Goal: Task Accomplishment & Management: Complete application form

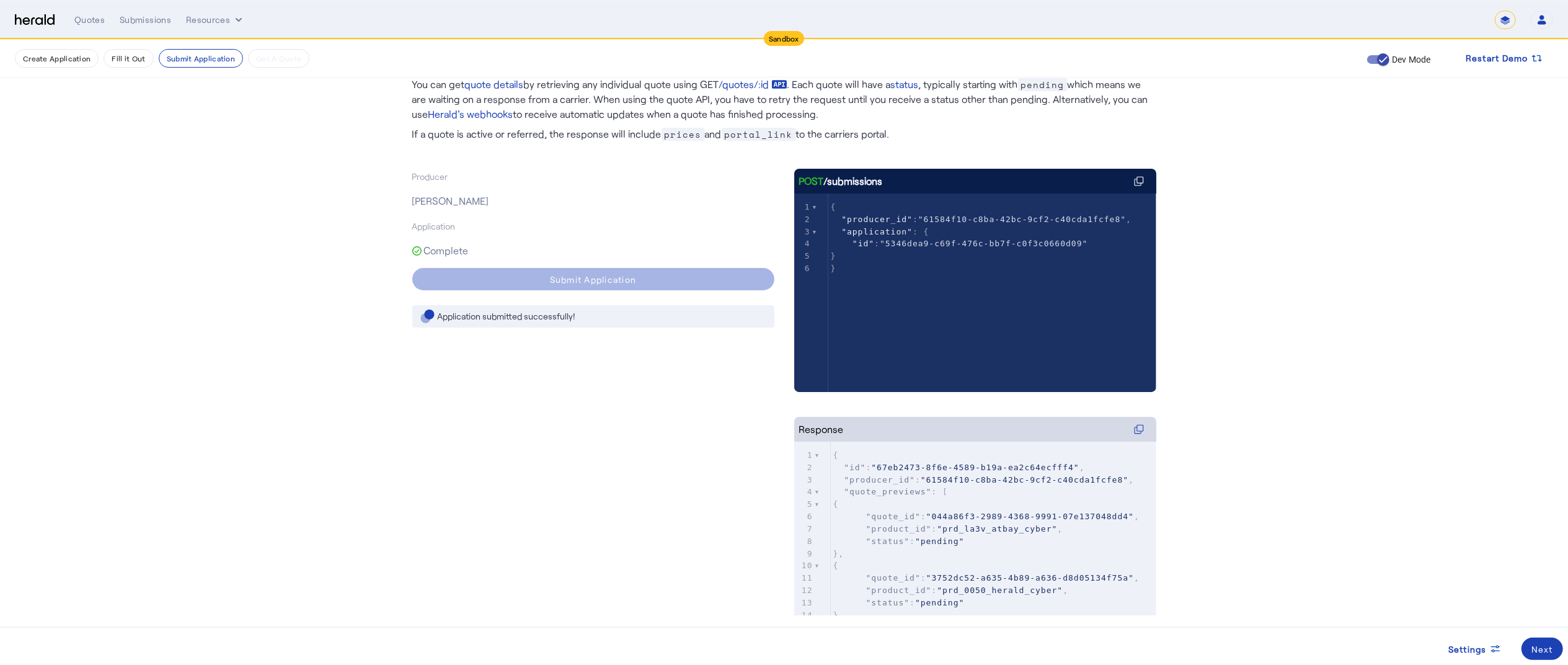
scroll to position [152, 0]
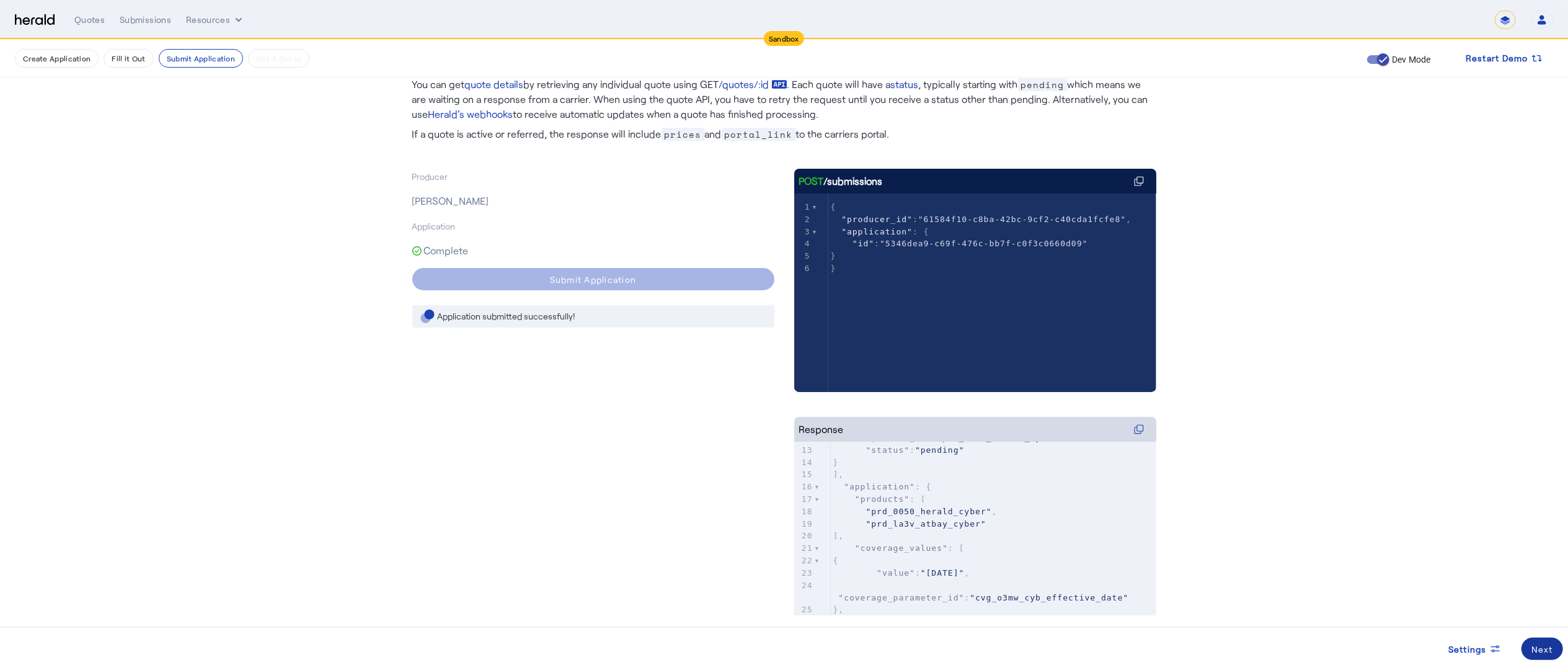
click at [1545, 649] on div "Next" at bounding box center [1541, 649] width 21 height 13
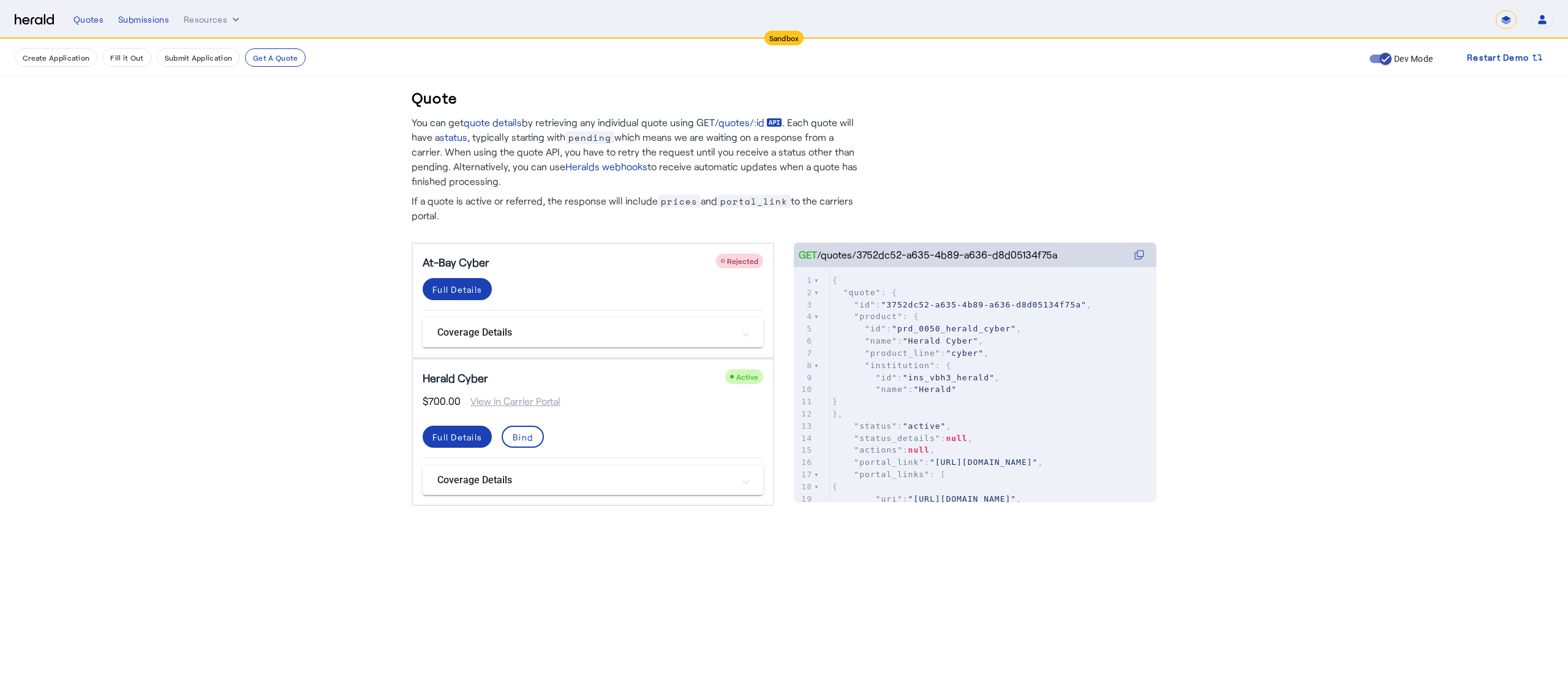
click at [642, 430] on div "Full Details Bind" at bounding box center [593, 441] width 341 height 33
click at [72, 55] on button "Create Application" at bounding box center [56, 58] width 83 height 19
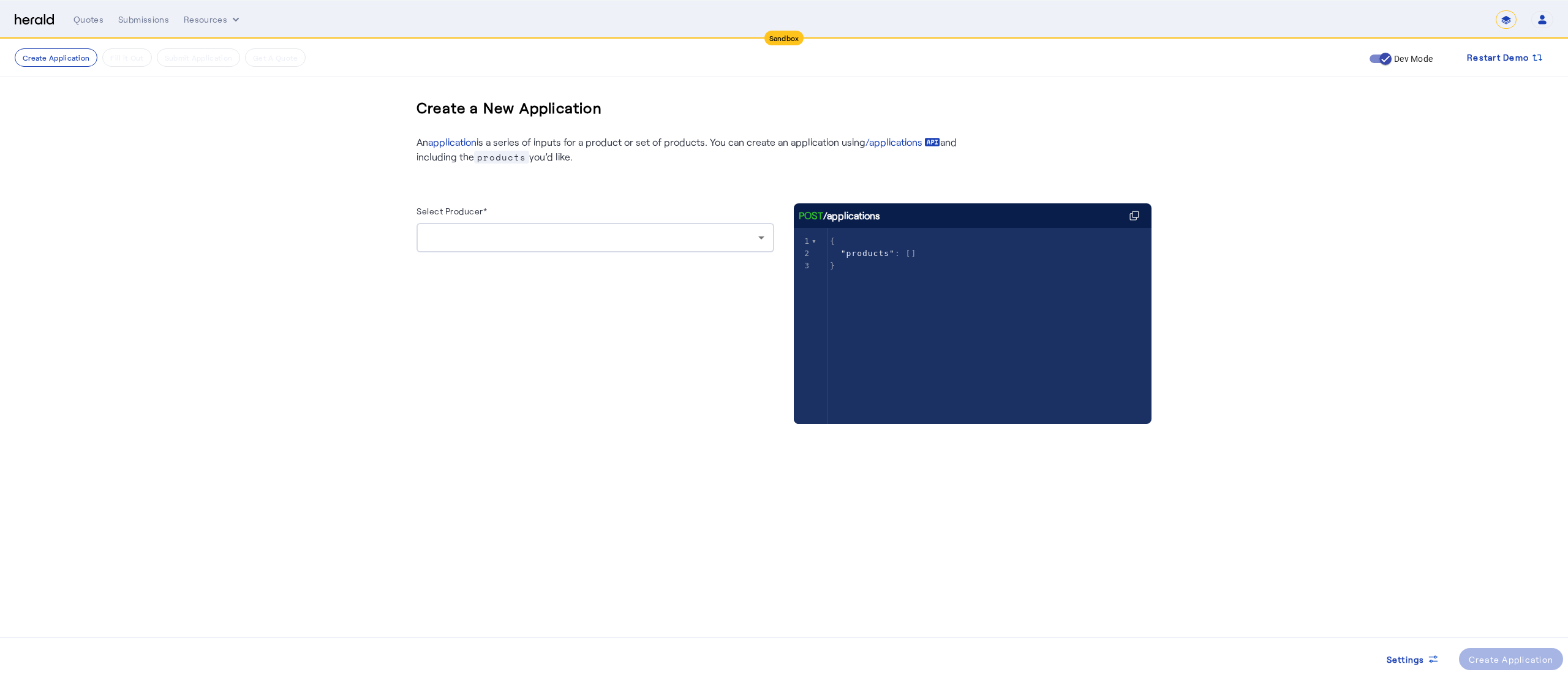
click at [424, 249] on div at bounding box center [595, 238] width 358 height 29
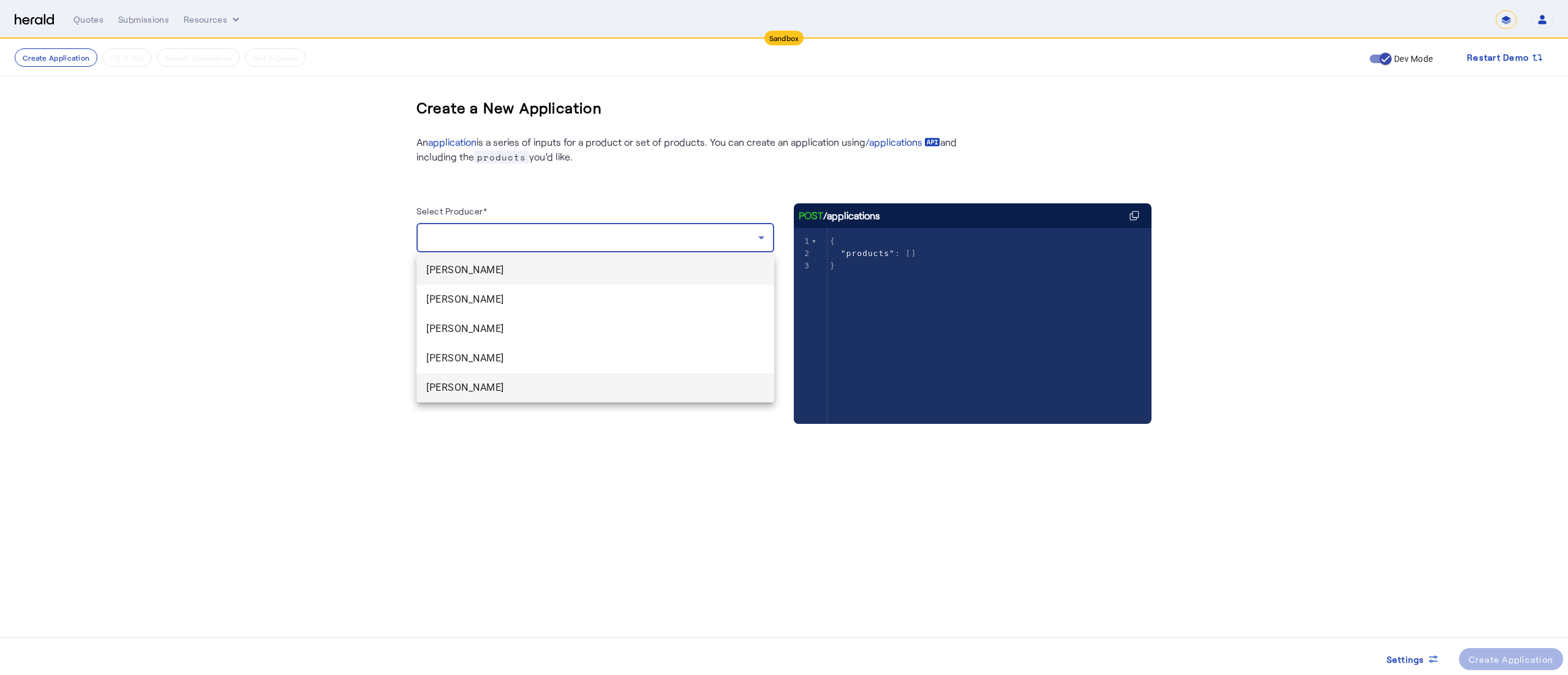
click at [438, 386] on span "[PERSON_NAME]" at bounding box center [595, 387] width 338 height 15
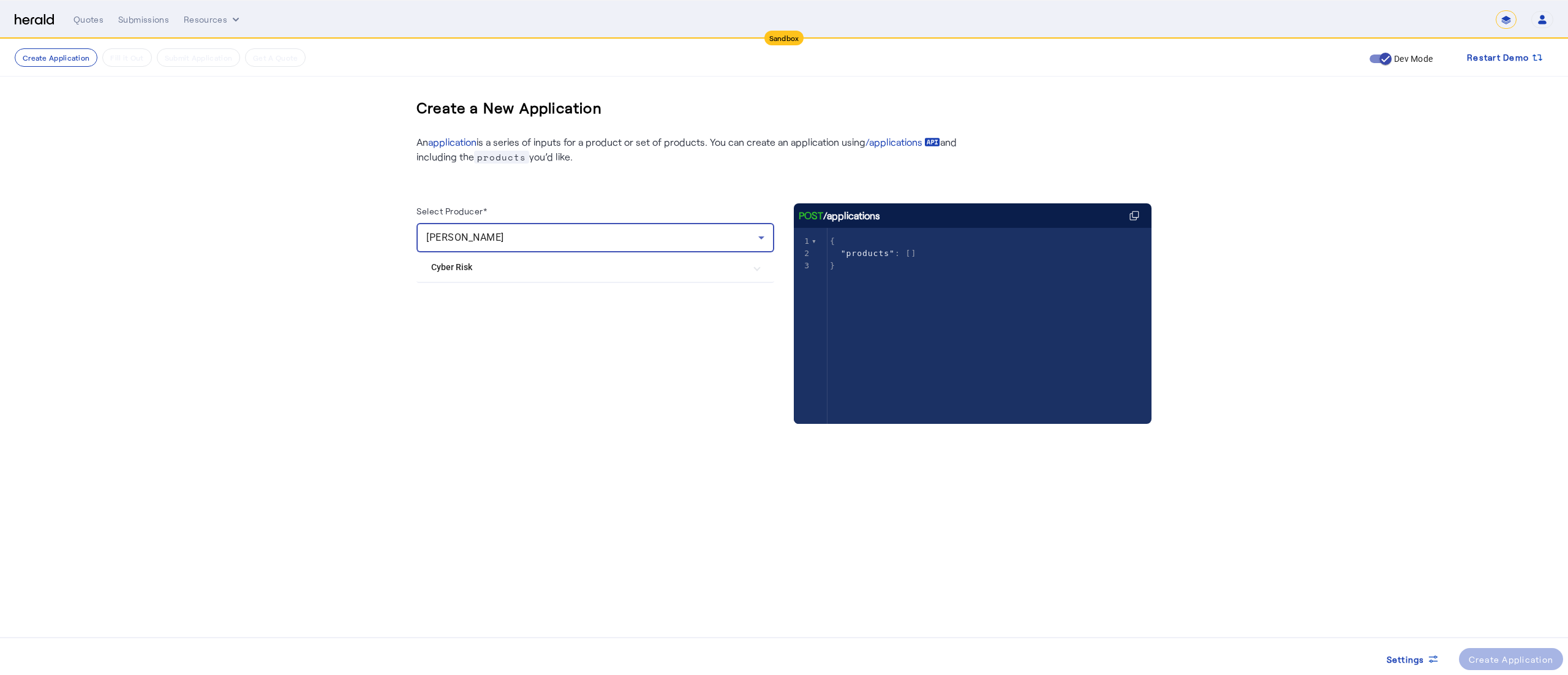
click at [556, 235] on div "[PERSON_NAME]" at bounding box center [592, 237] width 332 height 15
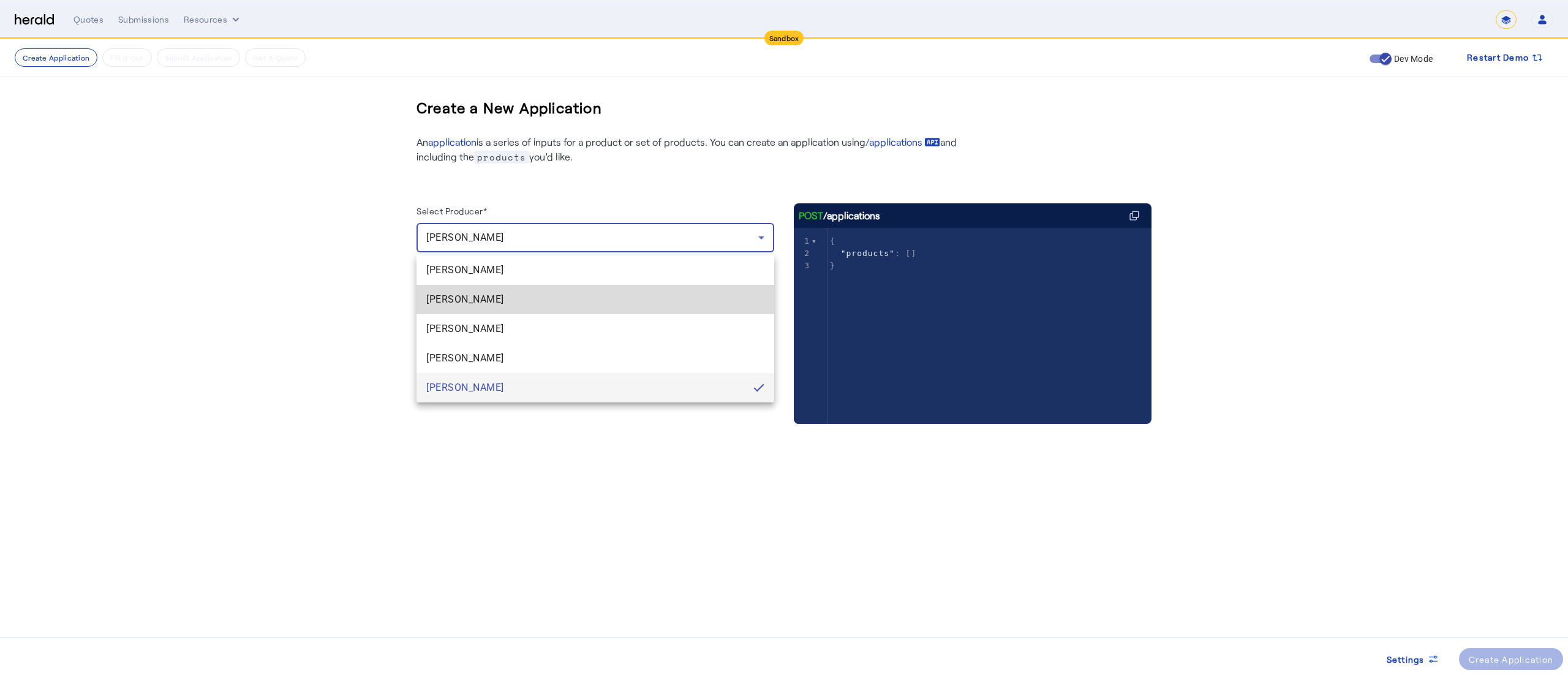
click at [508, 296] on span "[PERSON_NAME]" at bounding box center [595, 299] width 338 height 15
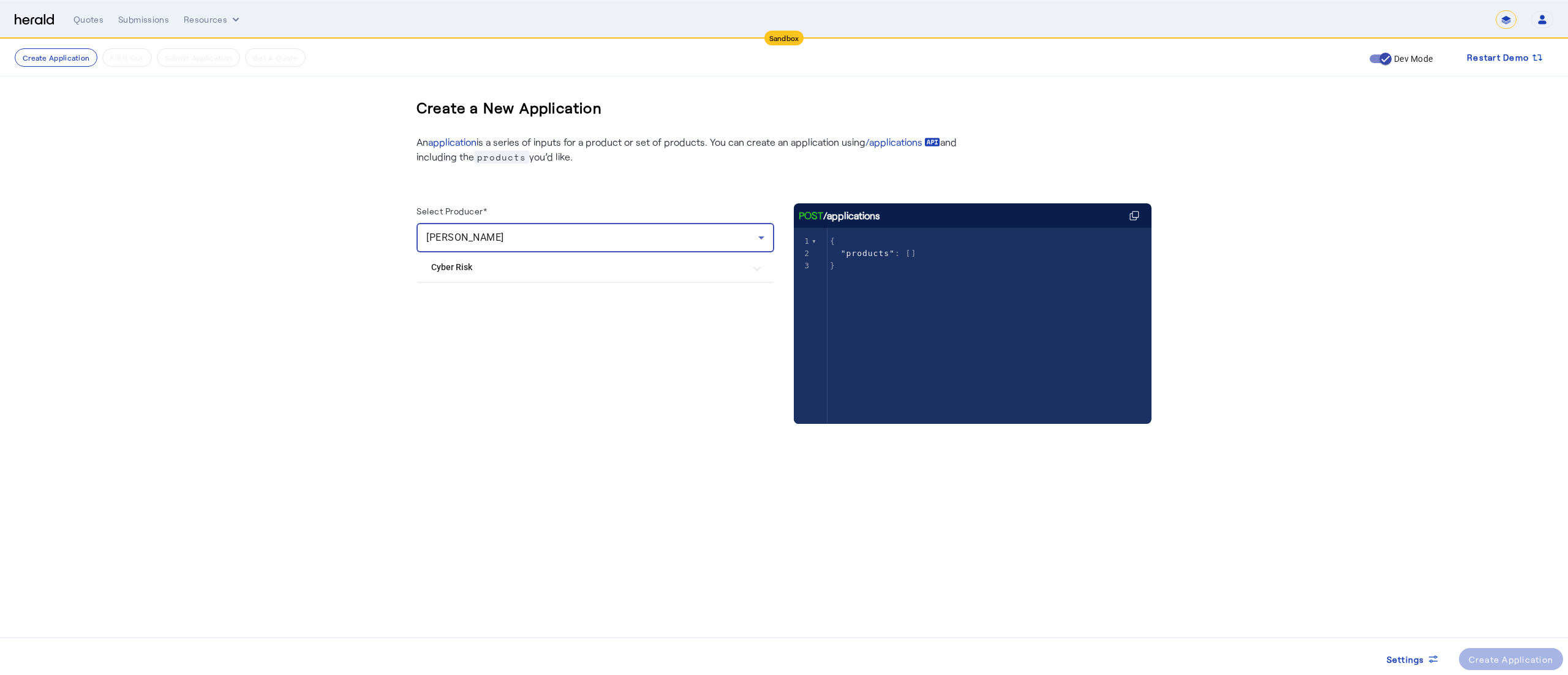
click at [476, 269] on Risk "Cyber Risk" at bounding box center [588, 267] width 313 height 13
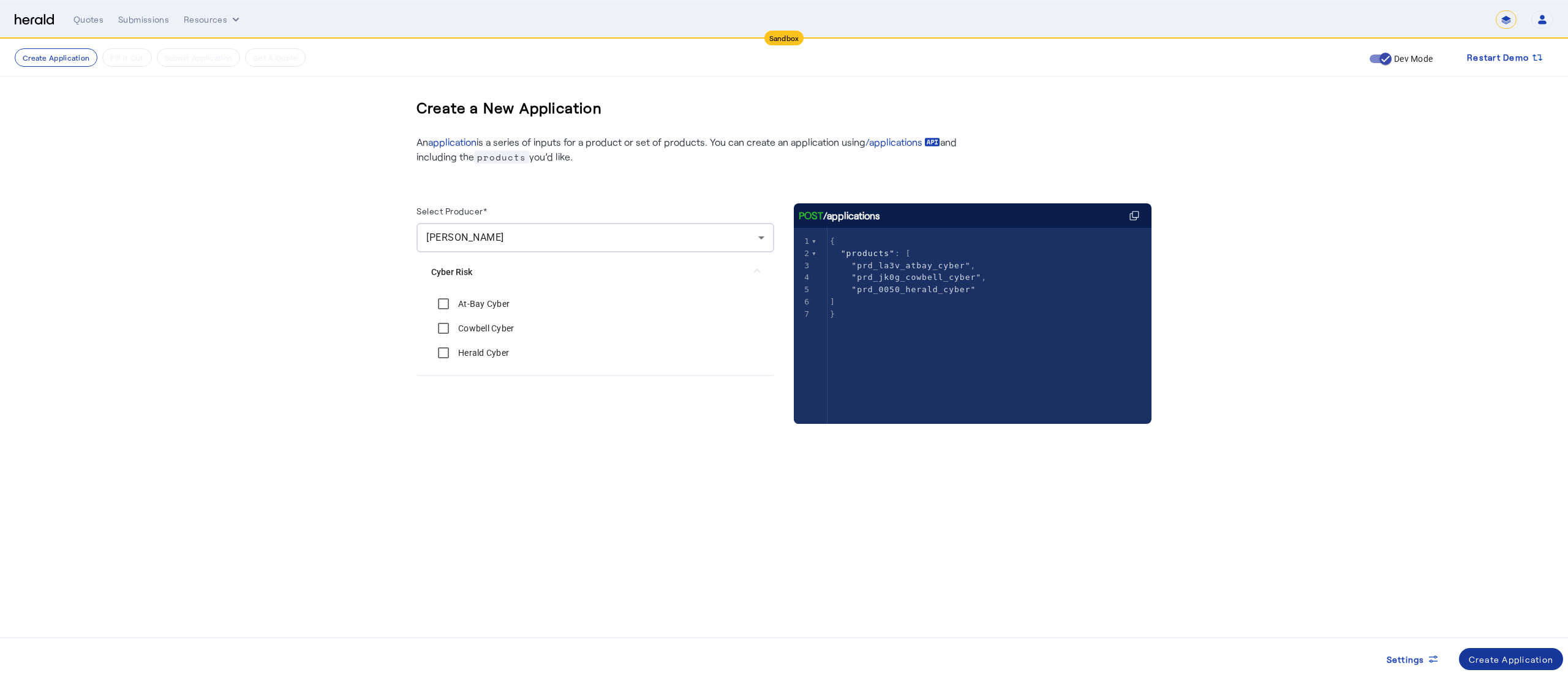
click at [1481, 653] on div "Create Application" at bounding box center [1511, 659] width 85 height 13
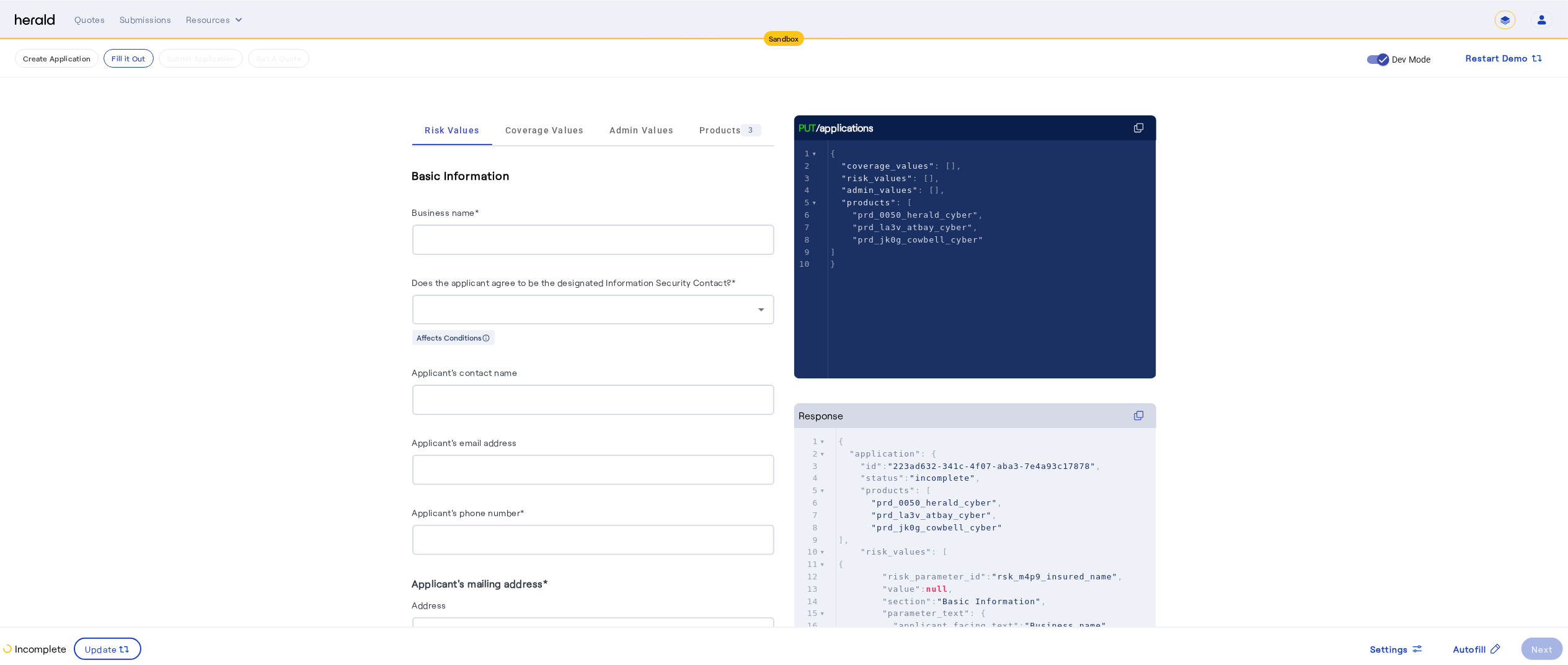
scroll to position [281, 0]
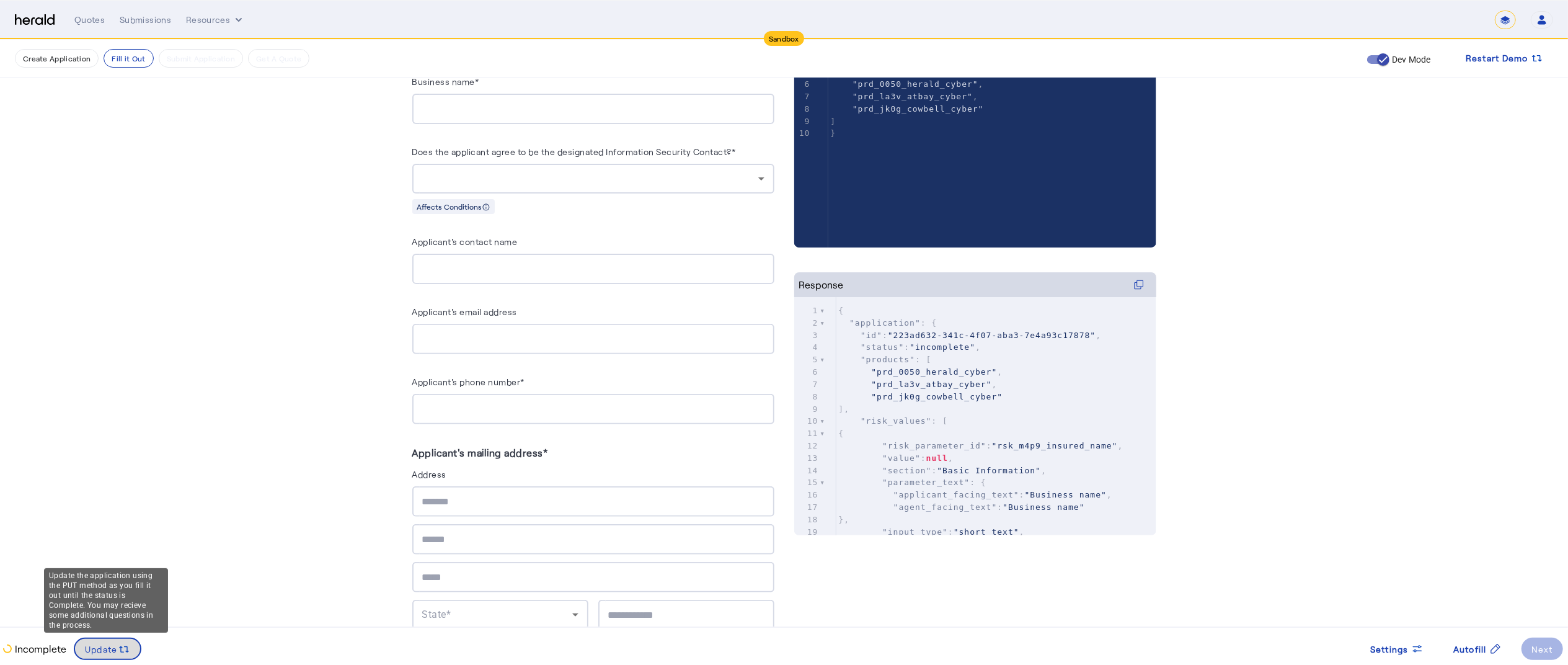
click at [118, 649] on icon at bounding box center [124, 649] width 12 height 12
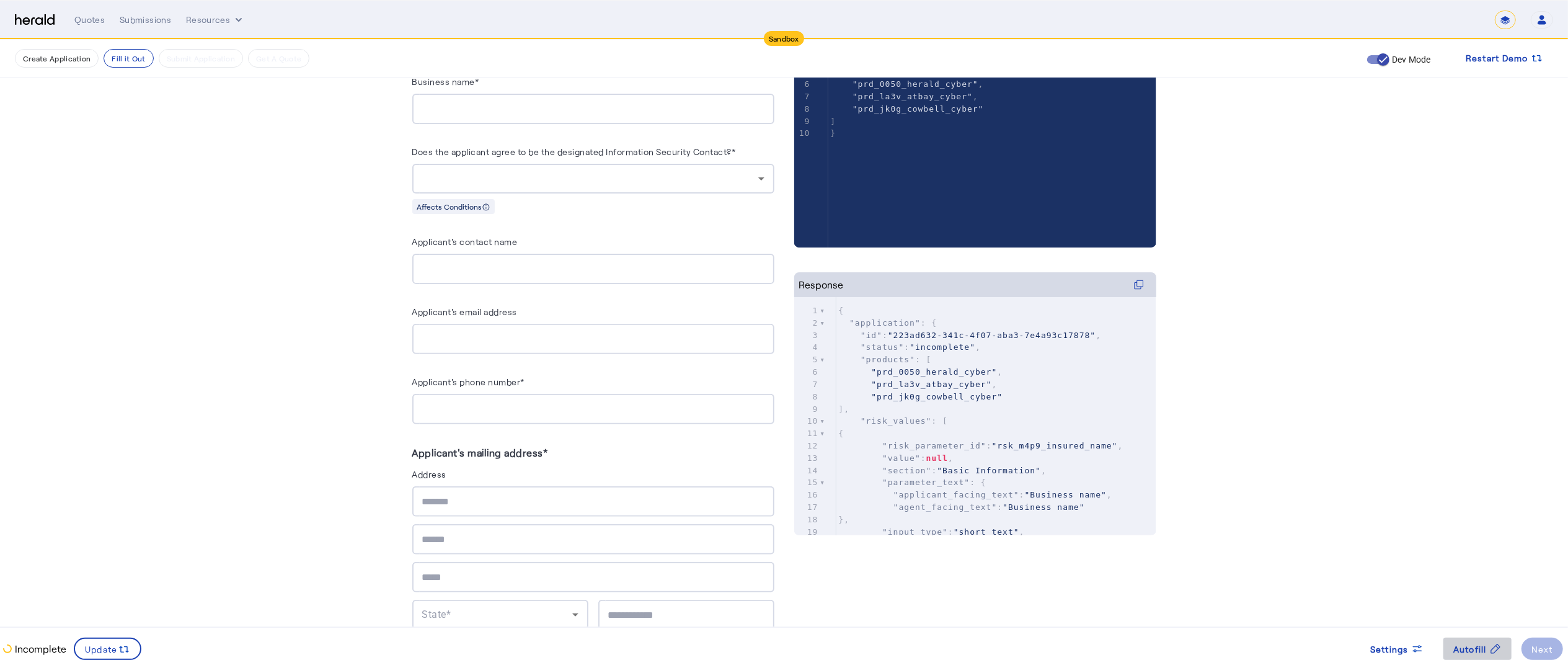
click at [1473, 650] on span "Autofill" at bounding box center [1470, 649] width 34 height 13
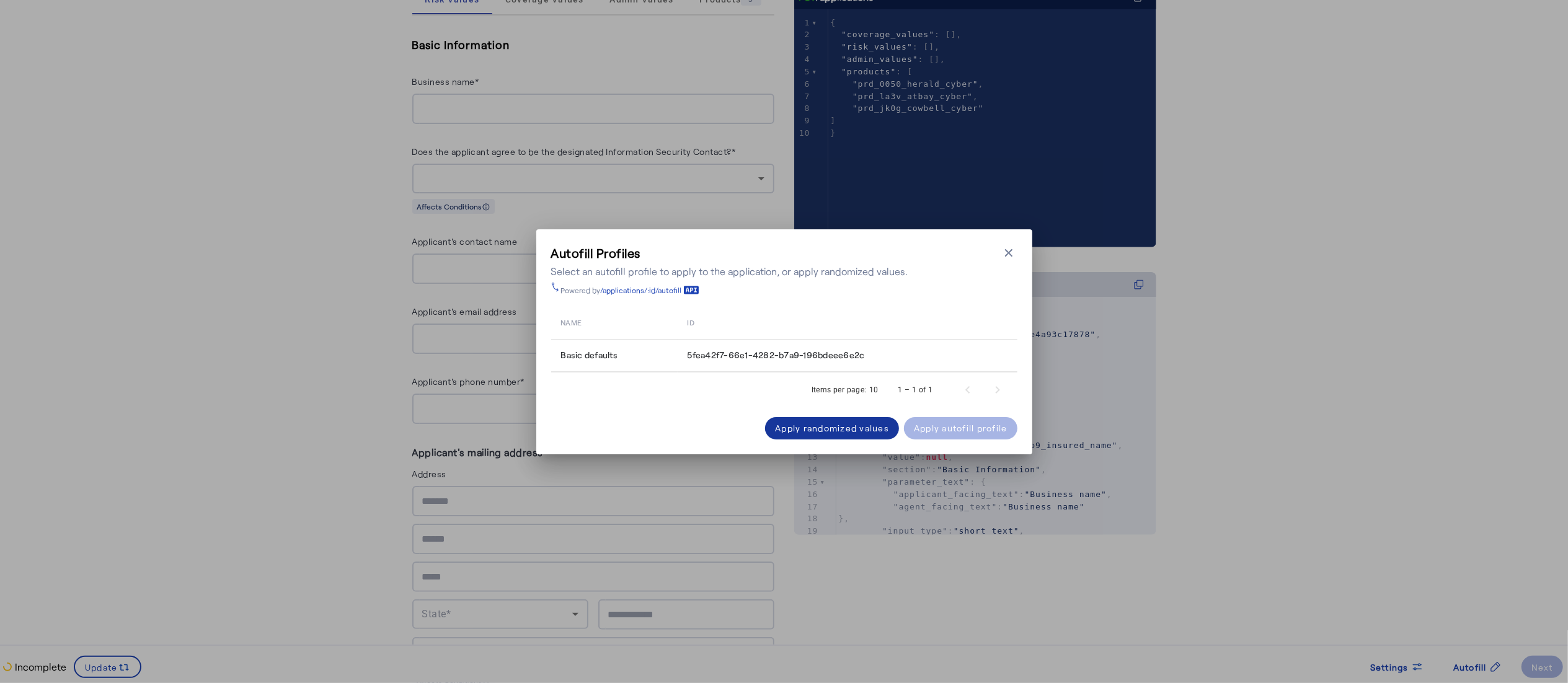
click at [868, 439] on span at bounding box center [832, 428] width 134 height 30
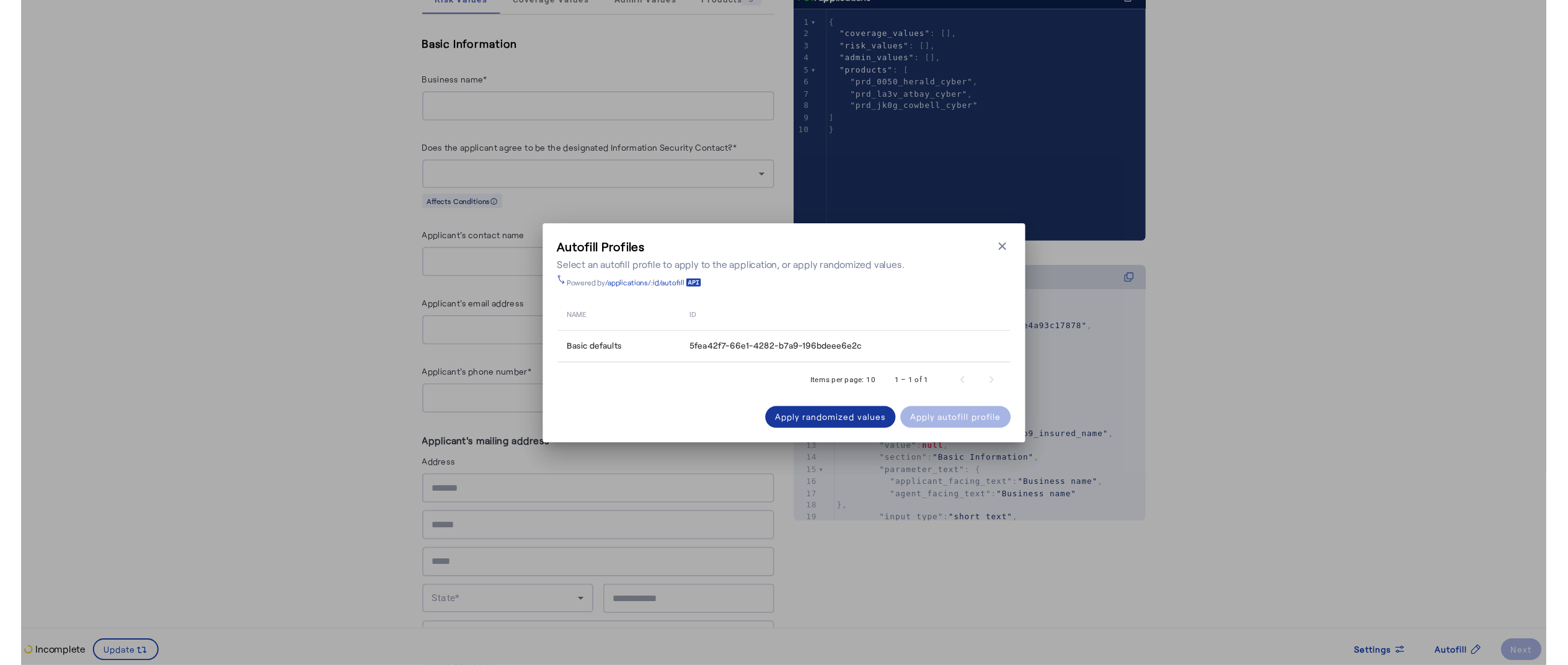
scroll to position [281, 0]
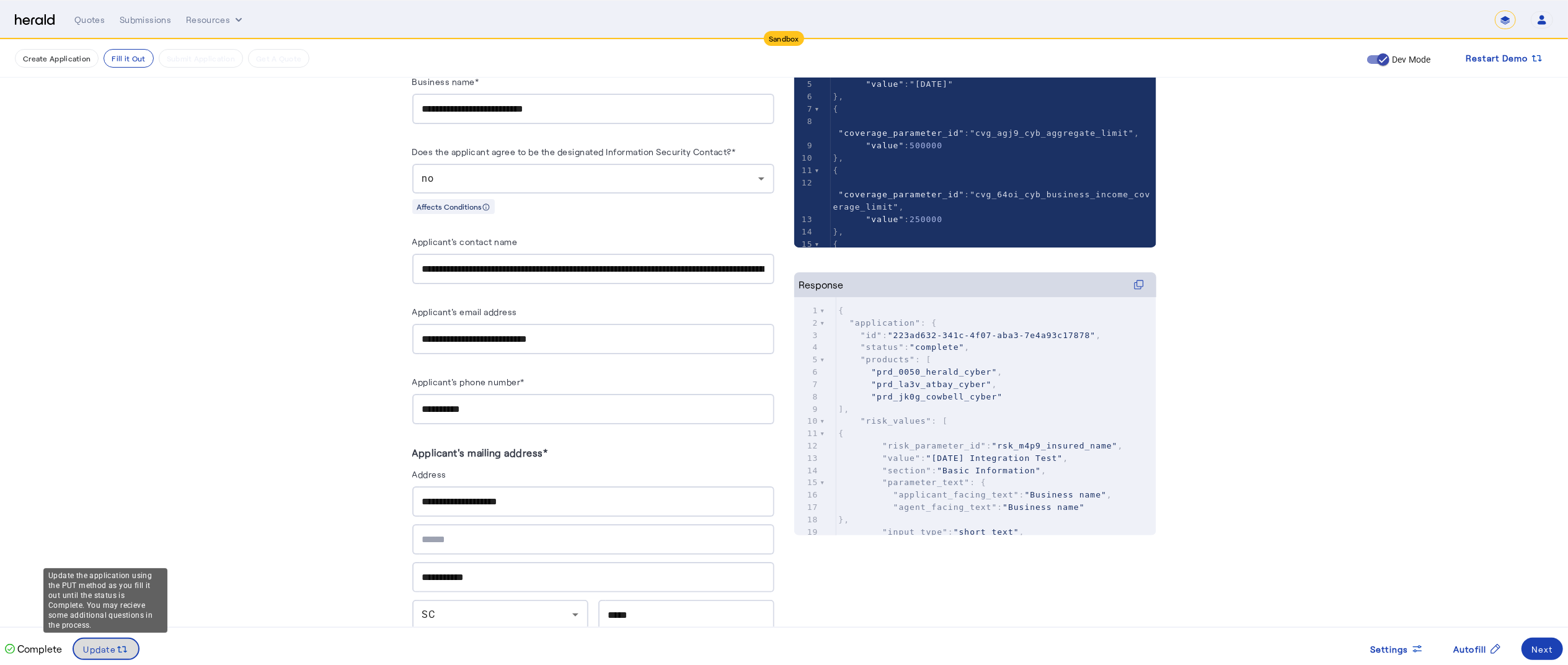
click at [117, 639] on span at bounding box center [106, 649] width 65 height 30
click at [1528, 649] on span at bounding box center [1542, 649] width 42 height 30
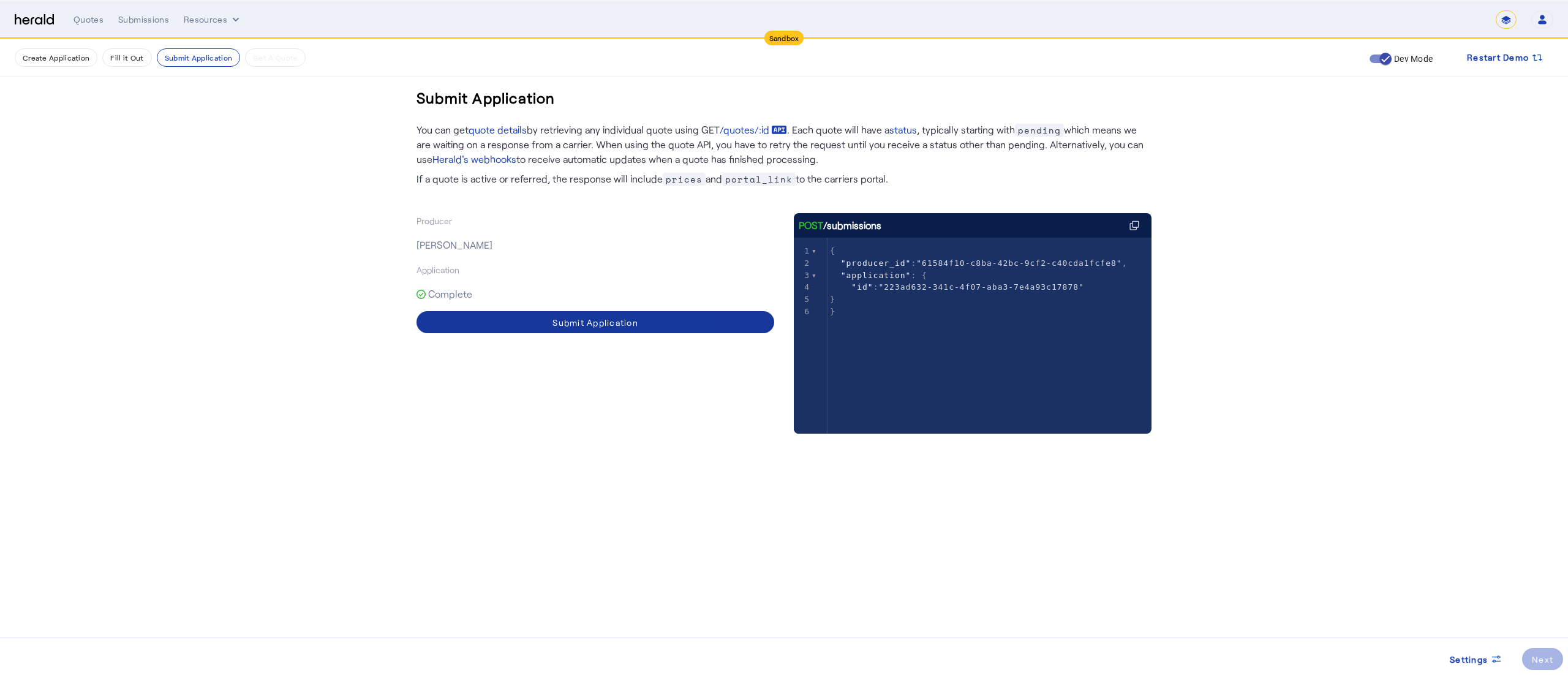
click at [591, 318] on div "Submit Application" at bounding box center [595, 322] width 86 height 13
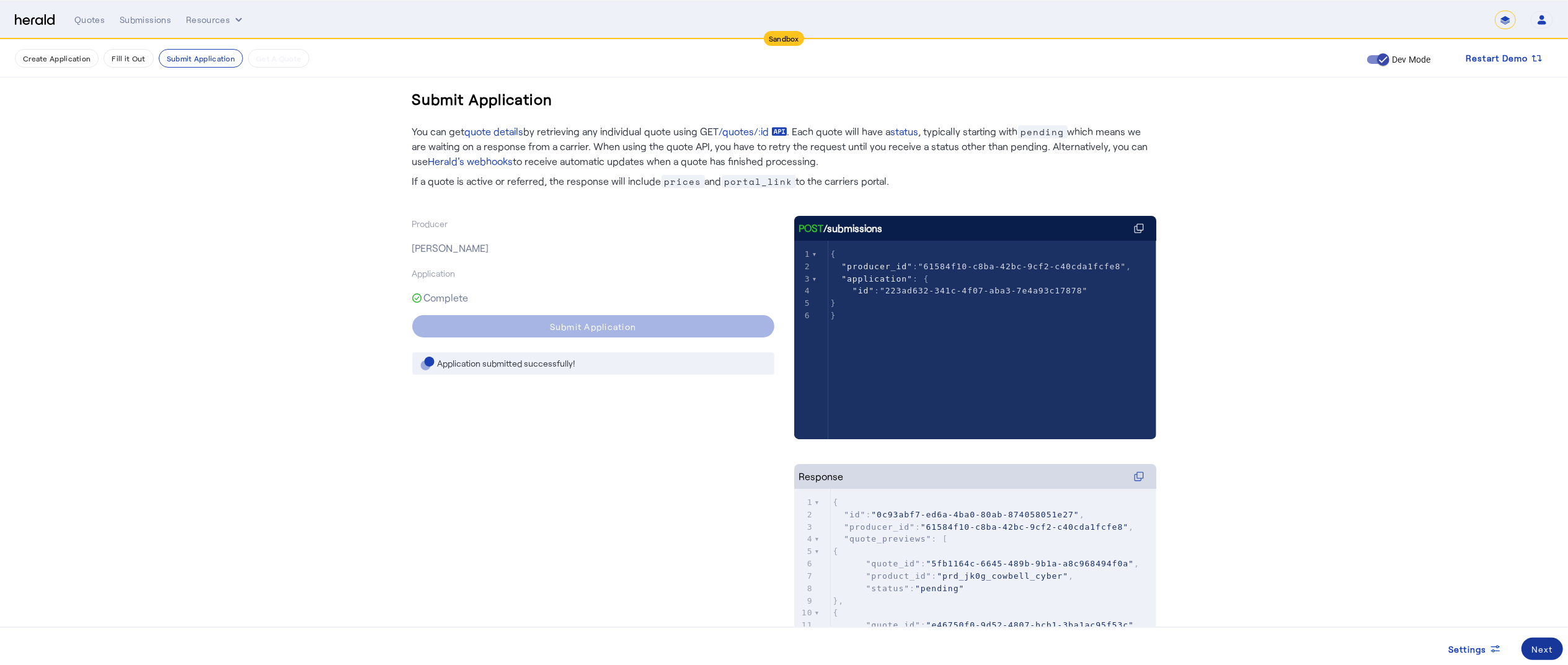
click at [1540, 640] on span at bounding box center [1542, 649] width 42 height 30
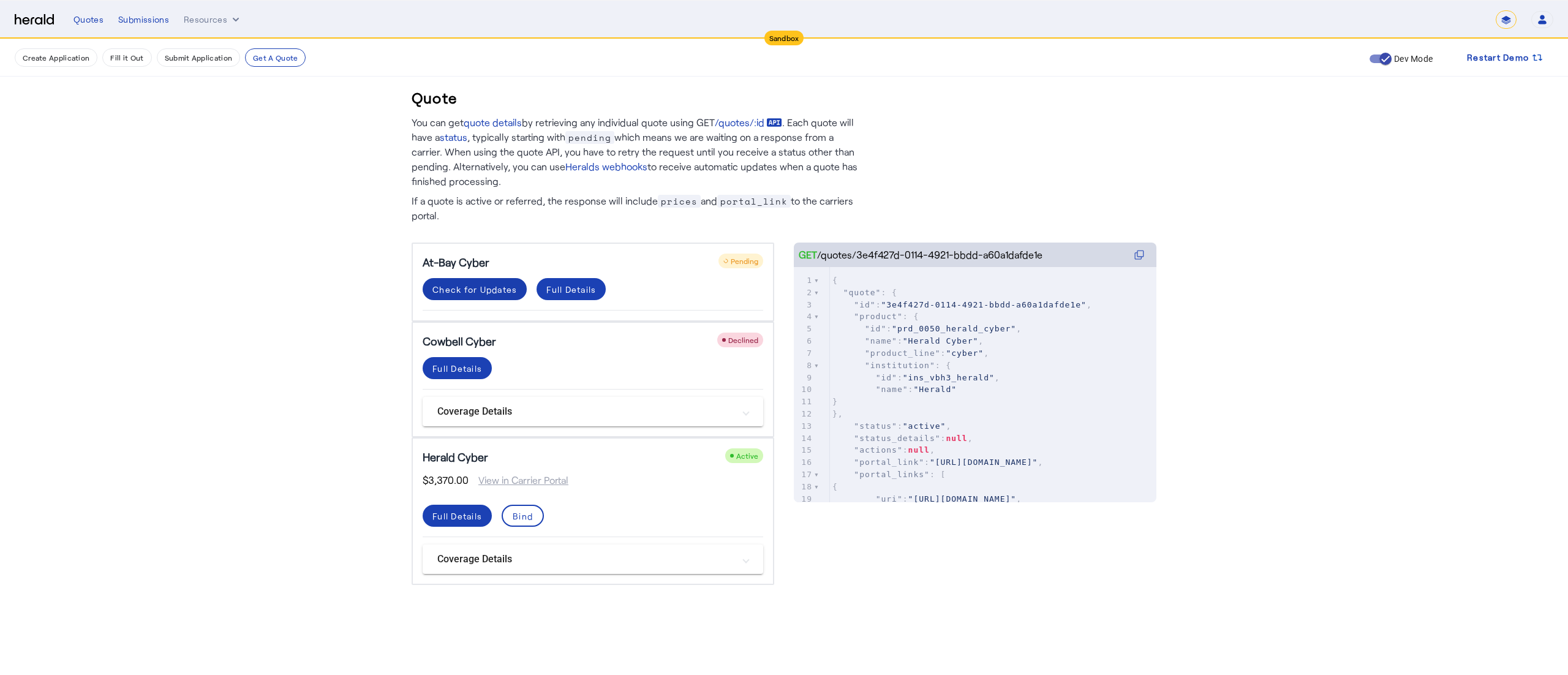
click at [434, 288] on div "Check for Updates" at bounding box center [475, 289] width 85 height 13
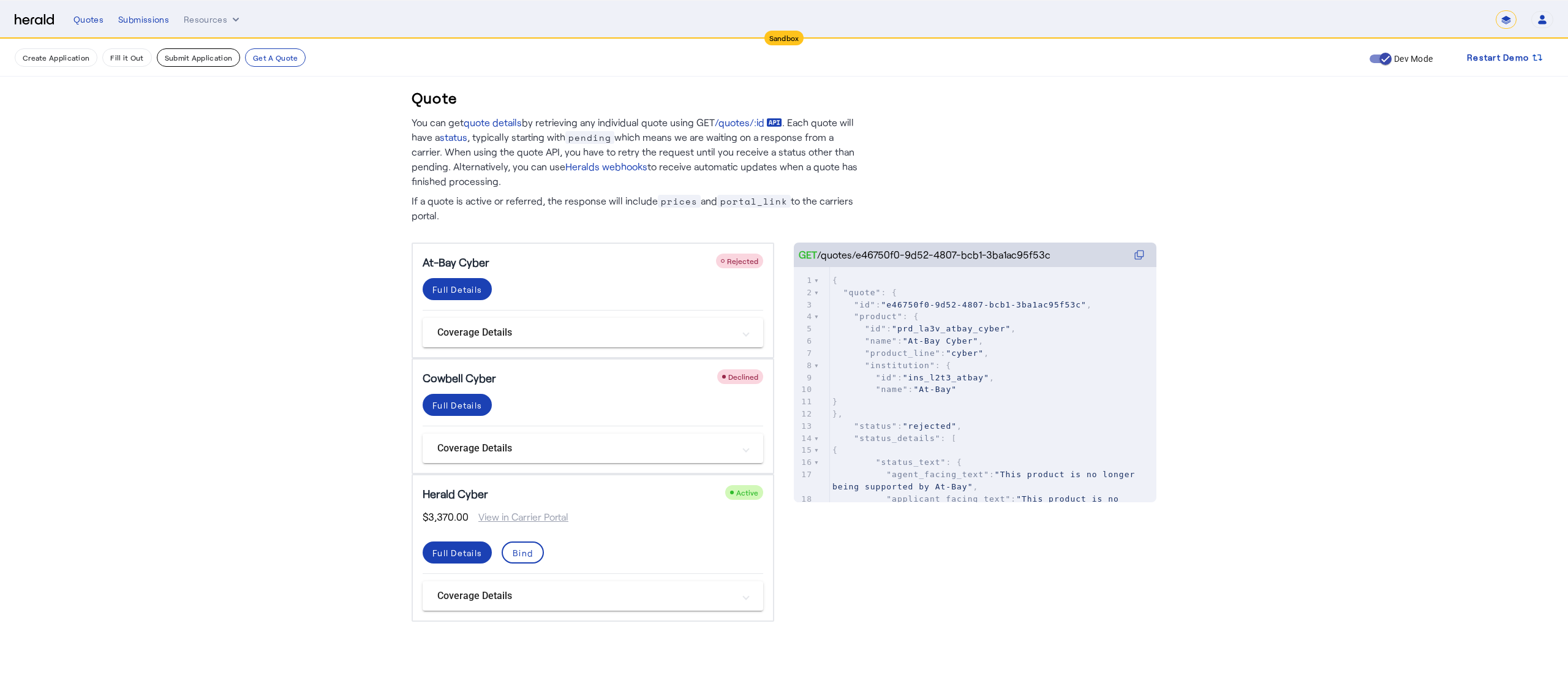
click at [213, 65] on button "Submit Application" at bounding box center [199, 58] width 83 height 19
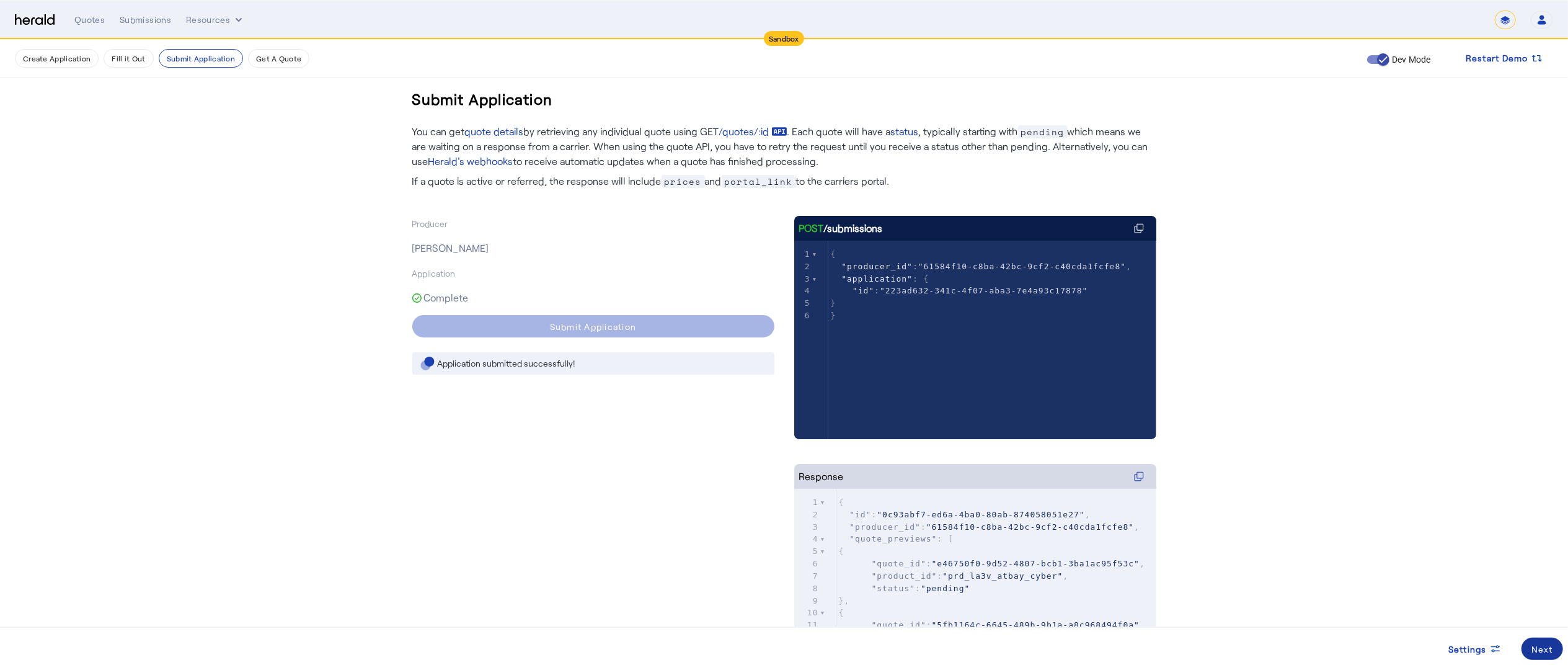
click at [1548, 649] on div "Next" at bounding box center [1541, 649] width 21 height 13
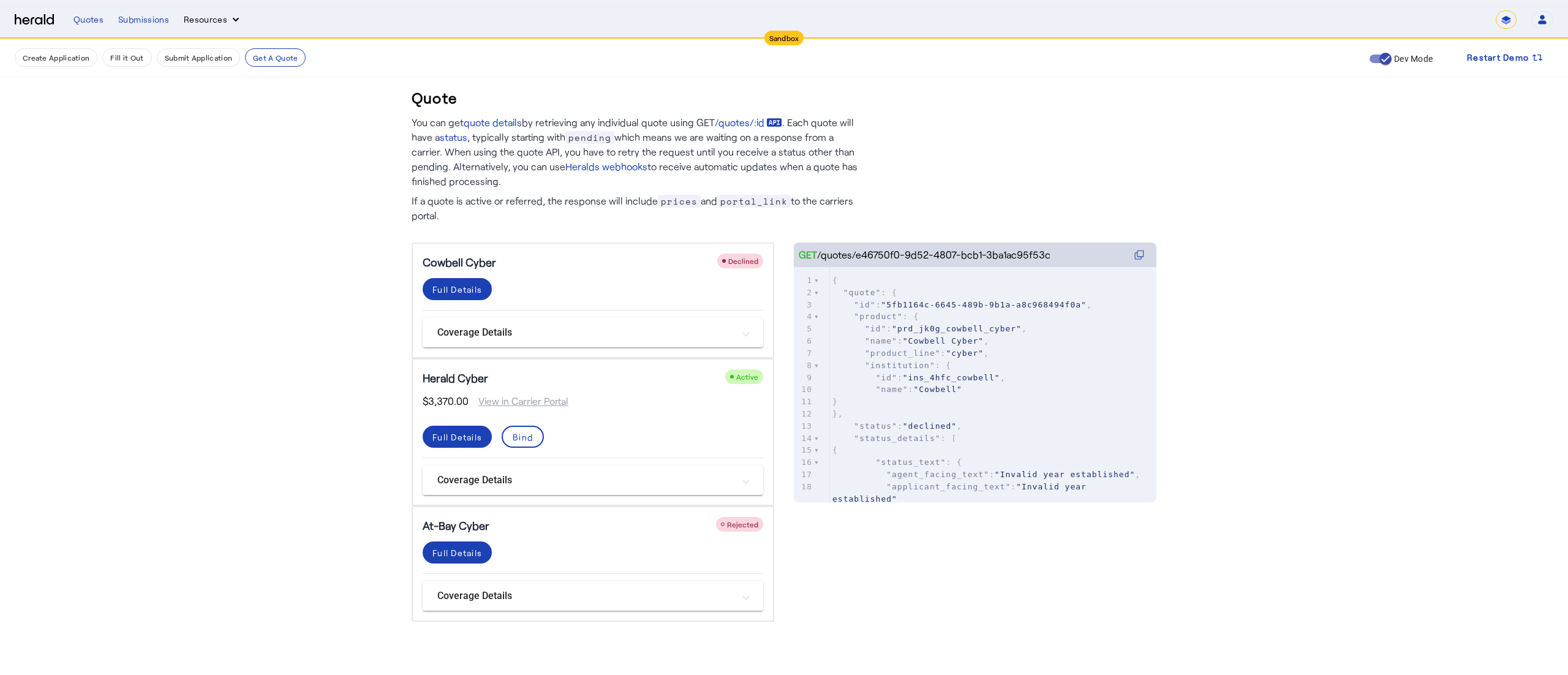
click at [229, 21] on icon "Resources dropdown menu" at bounding box center [235, 19] width 12 height 12
click at [216, 132] on div "API Reference" at bounding box center [245, 133] width 104 height 15
click at [43, 51] on button "Create Application" at bounding box center [56, 58] width 83 height 19
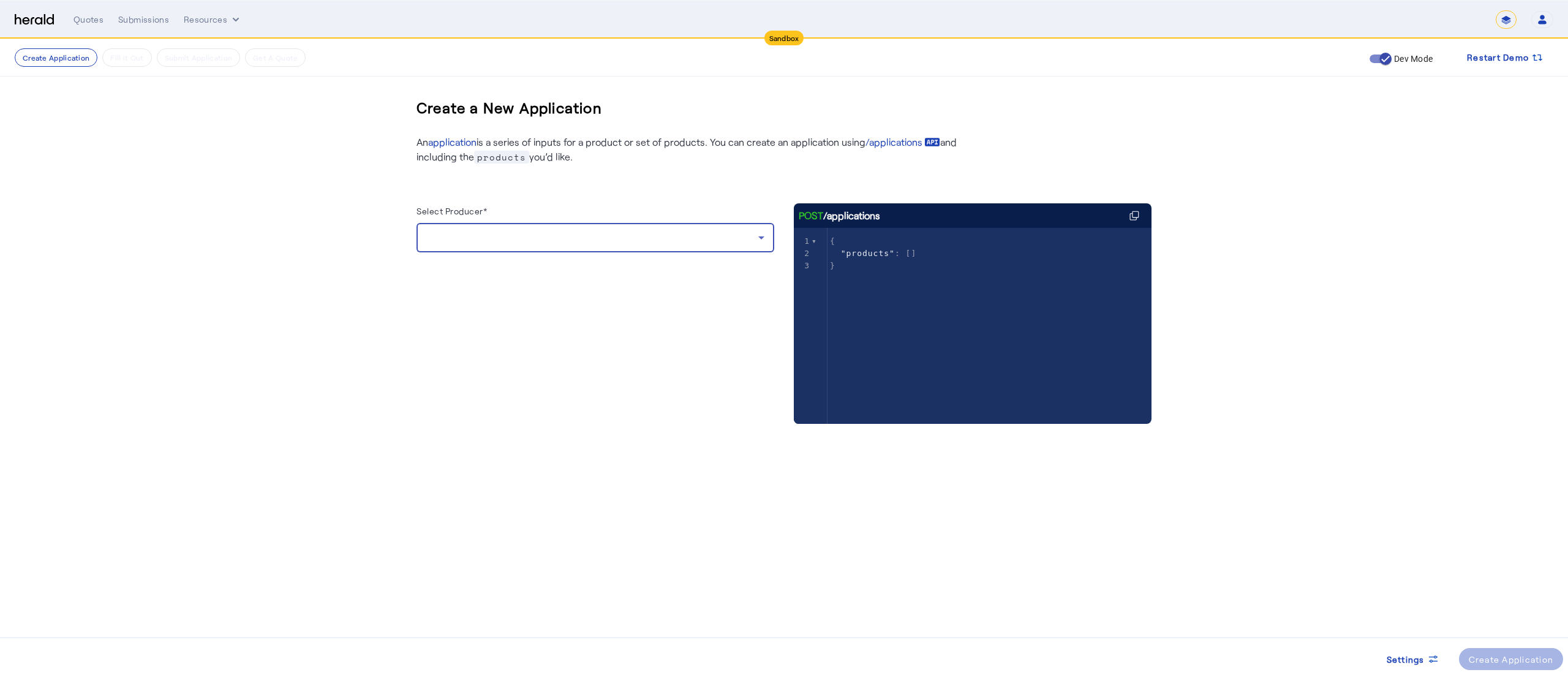
click at [669, 240] on div at bounding box center [592, 237] width 332 height 15
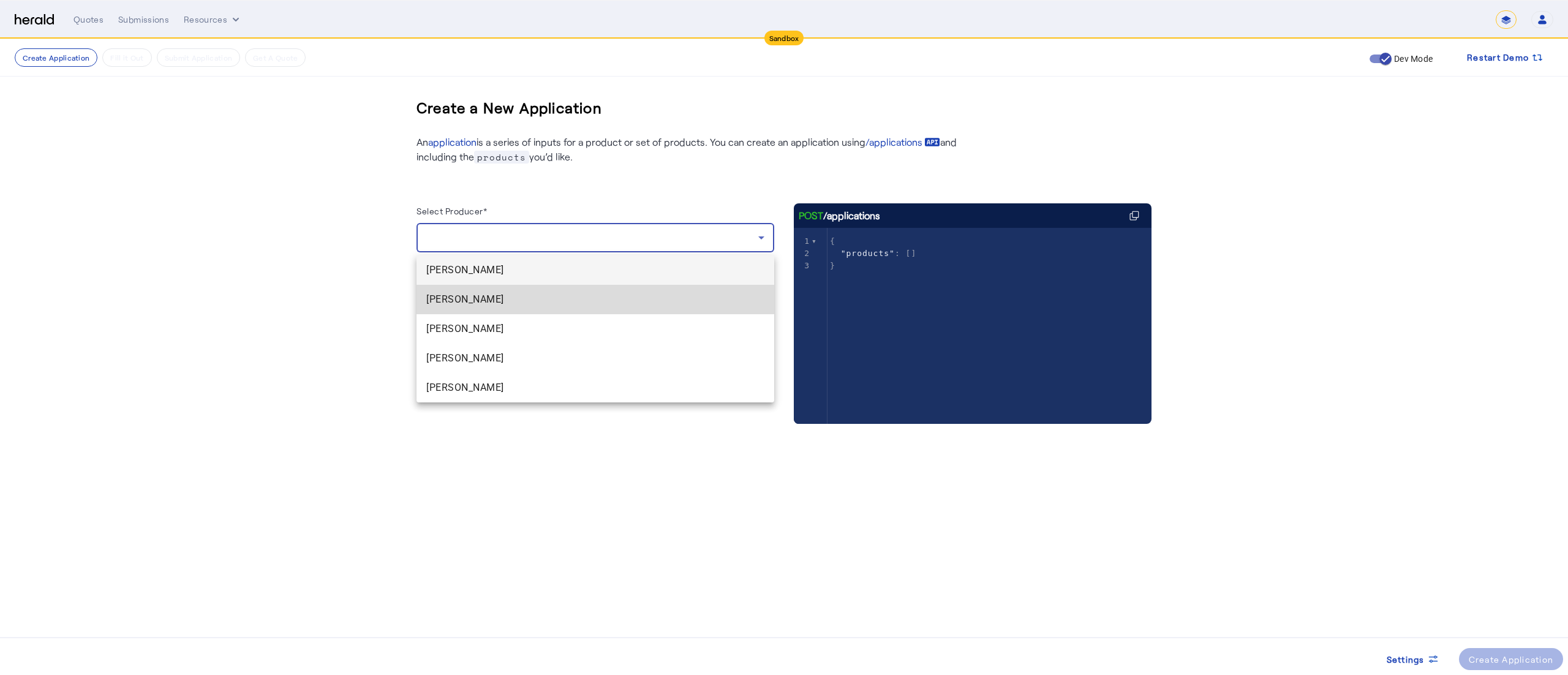
click at [491, 299] on span "[PERSON_NAME]" at bounding box center [595, 299] width 338 height 15
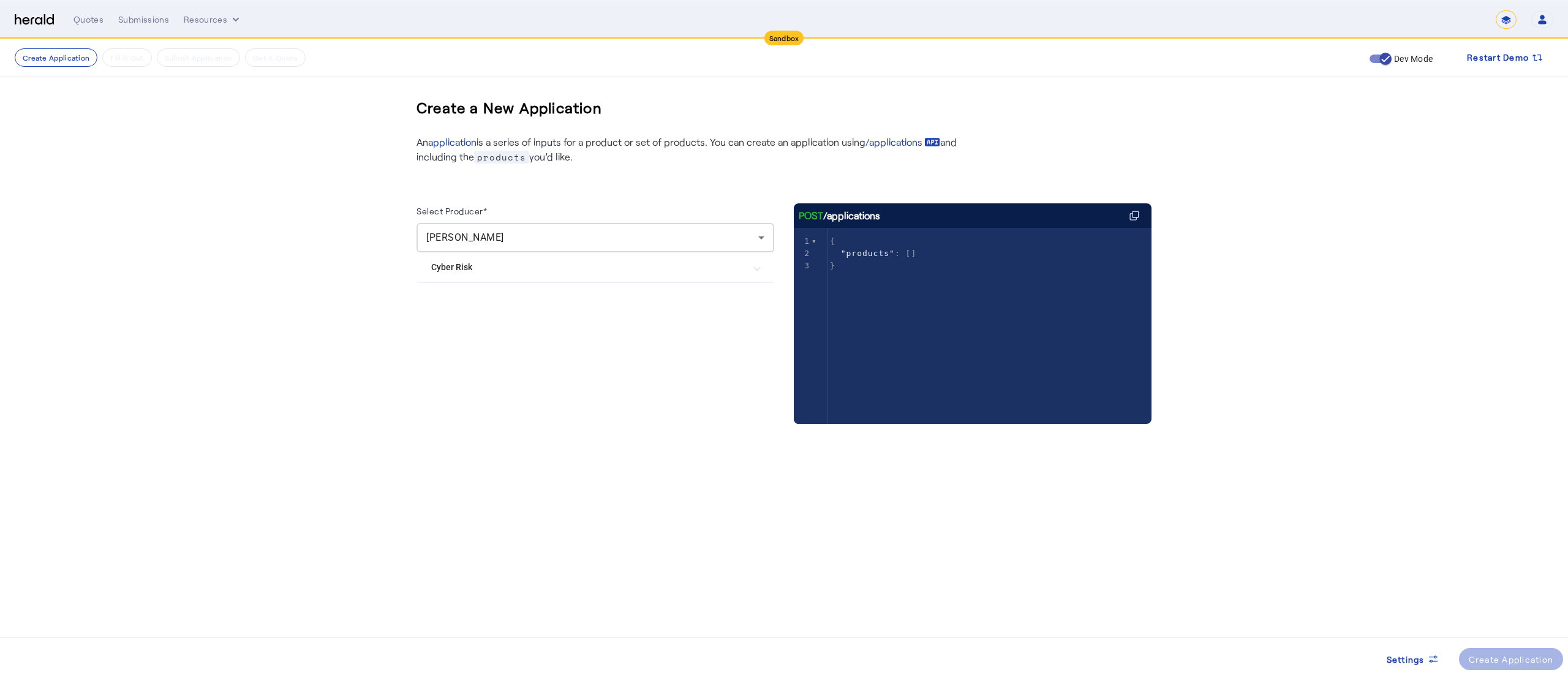
click at [468, 267] on Risk "Cyber Risk" at bounding box center [588, 267] width 313 height 13
click at [1476, 656] on div "Create Application" at bounding box center [1511, 659] width 85 height 13
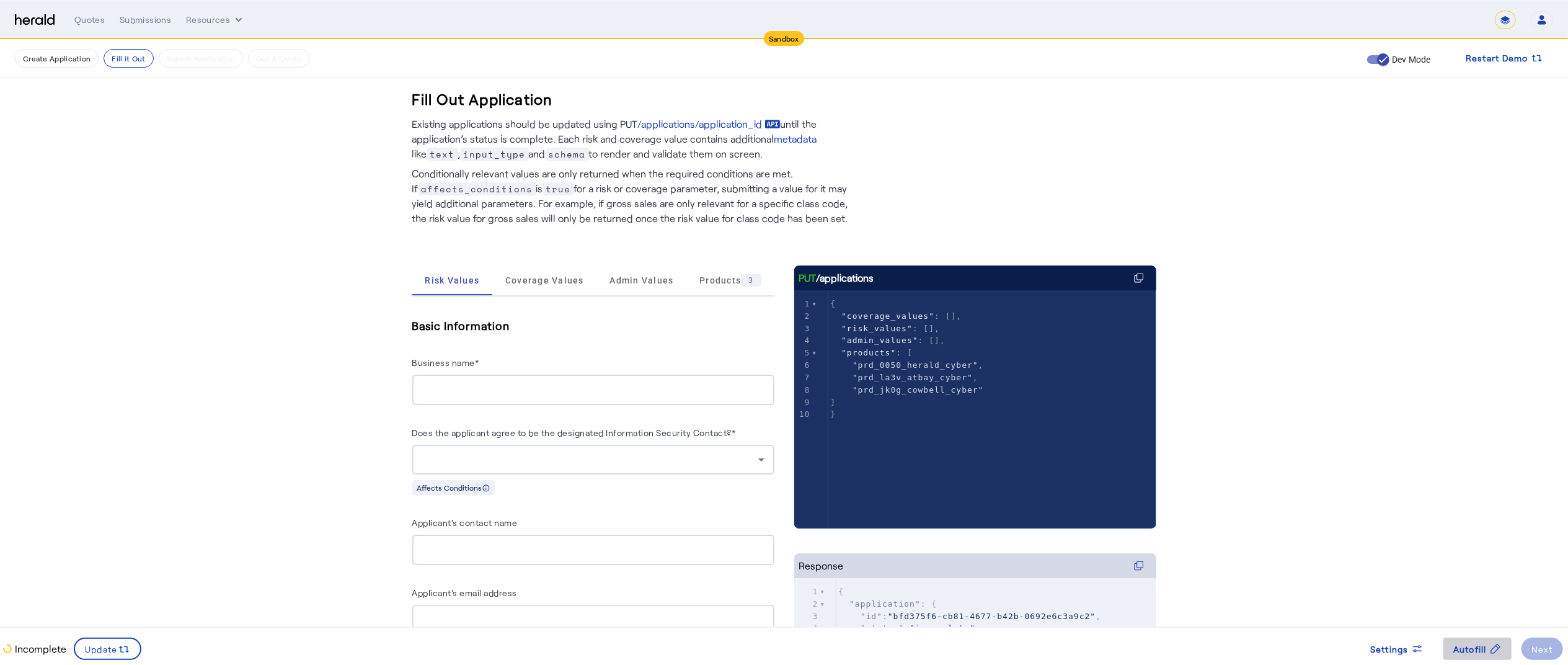
click at [1463, 638] on span at bounding box center [1477, 649] width 68 height 30
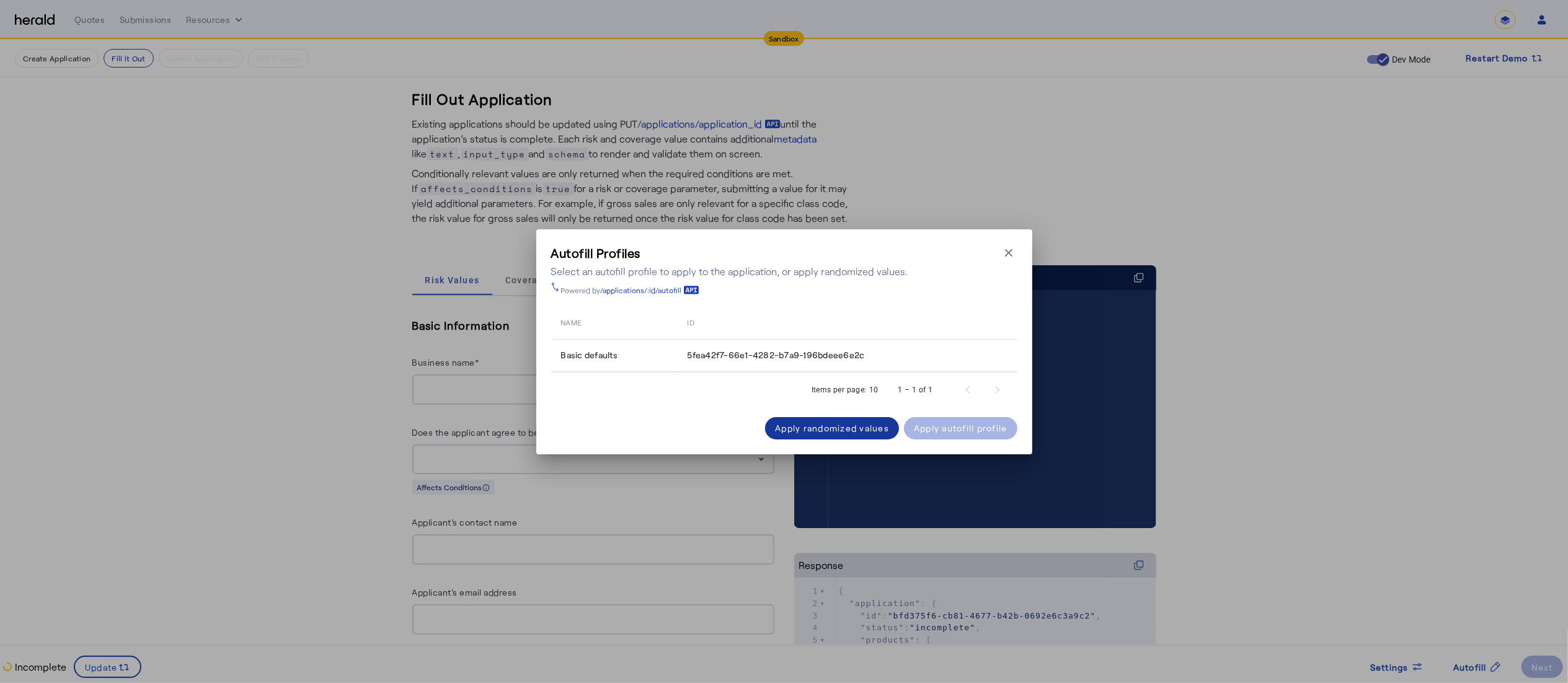
click at [864, 426] on div "Apply randomized values" at bounding box center [832, 428] width 114 height 13
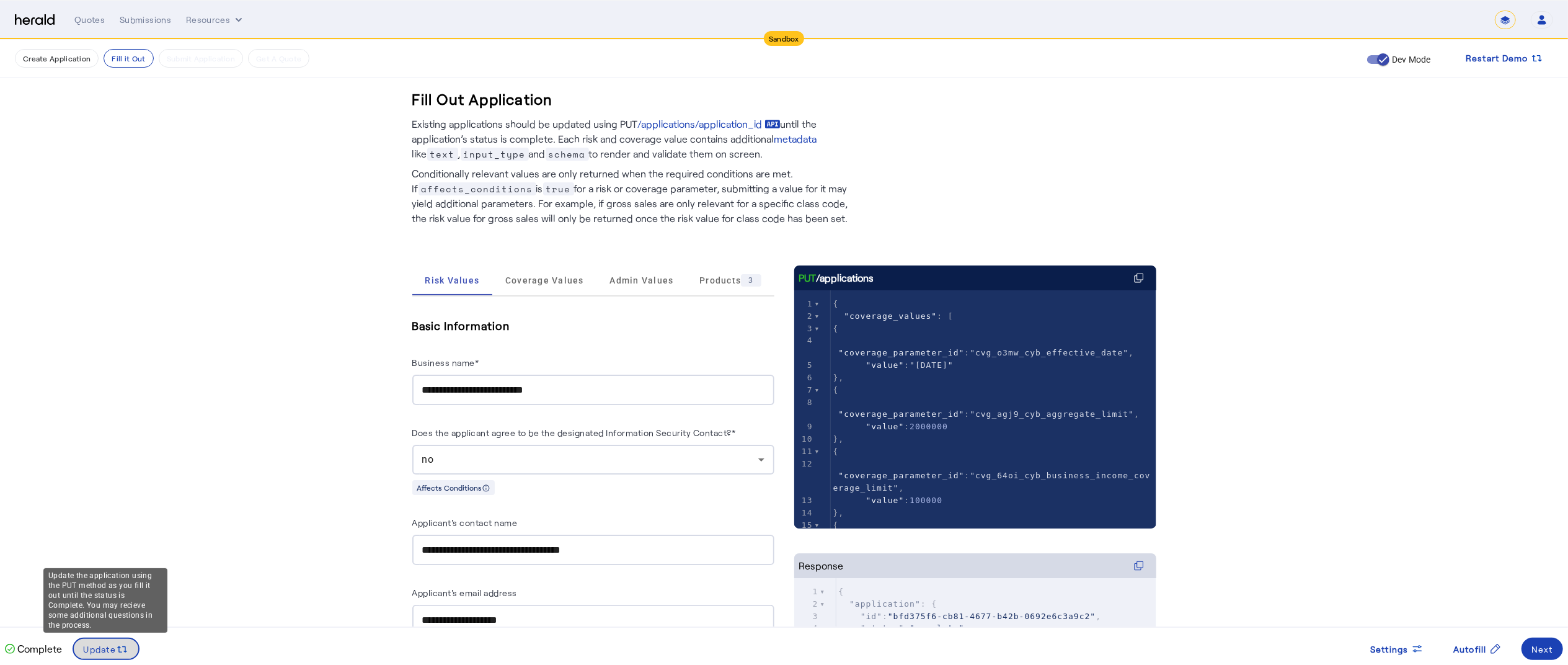
click at [97, 644] on span "Update" at bounding box center [100, 649] width 33 height 13
click at [1535, 644] on div "Next" at bounding box center [1541, 649] width 21 height 13
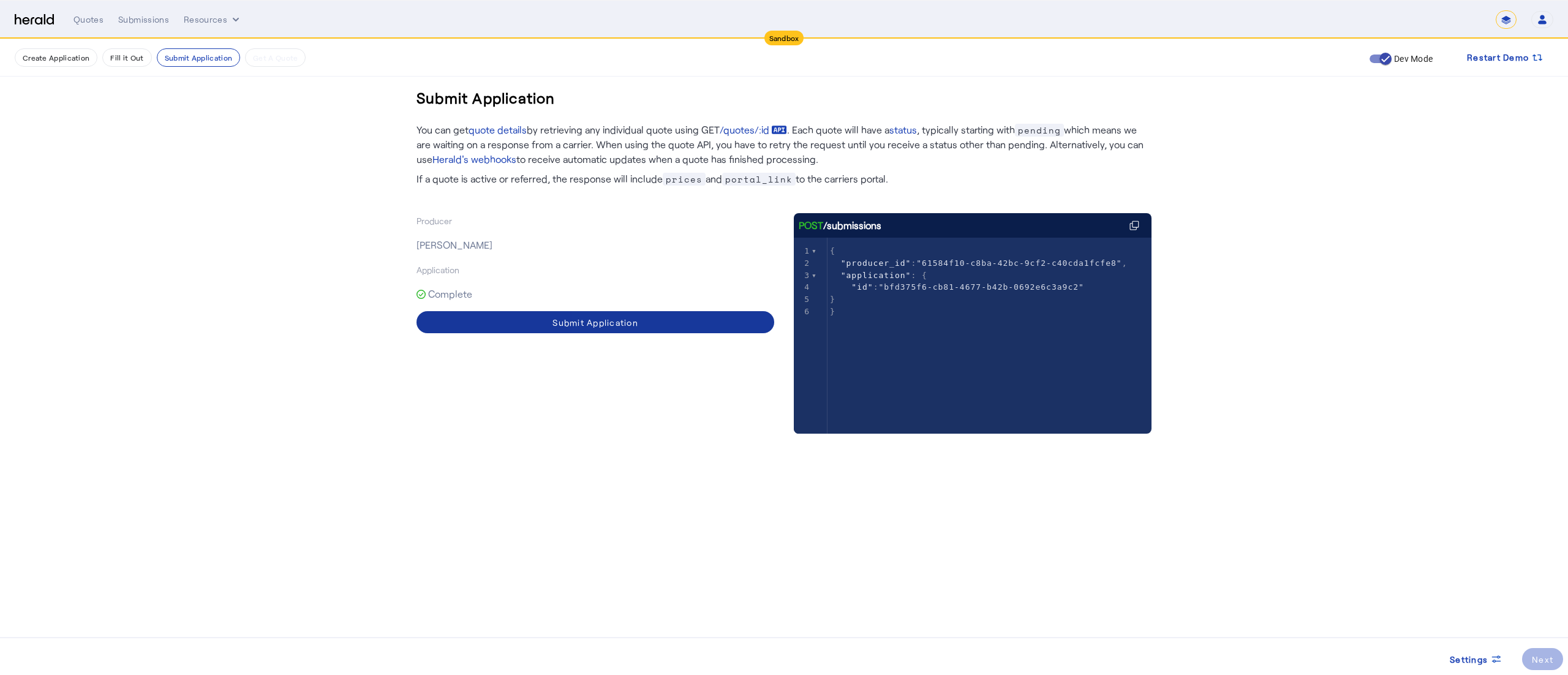
click at [699, 326] on span at bounding box center [595, 322] width 358 height 29
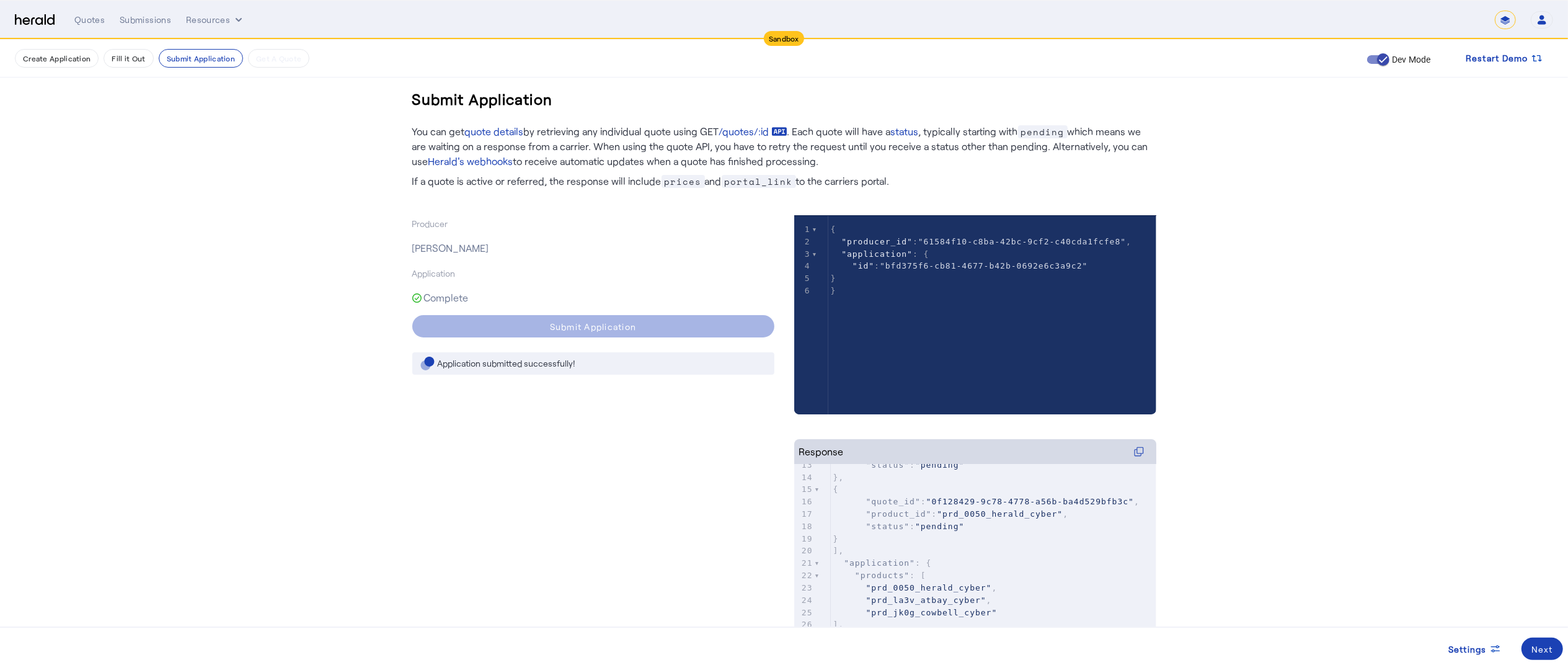
scroll to position [162, 0]
click at [1541, 640] on span at bounding box center [1542, 649] width 42 height 30
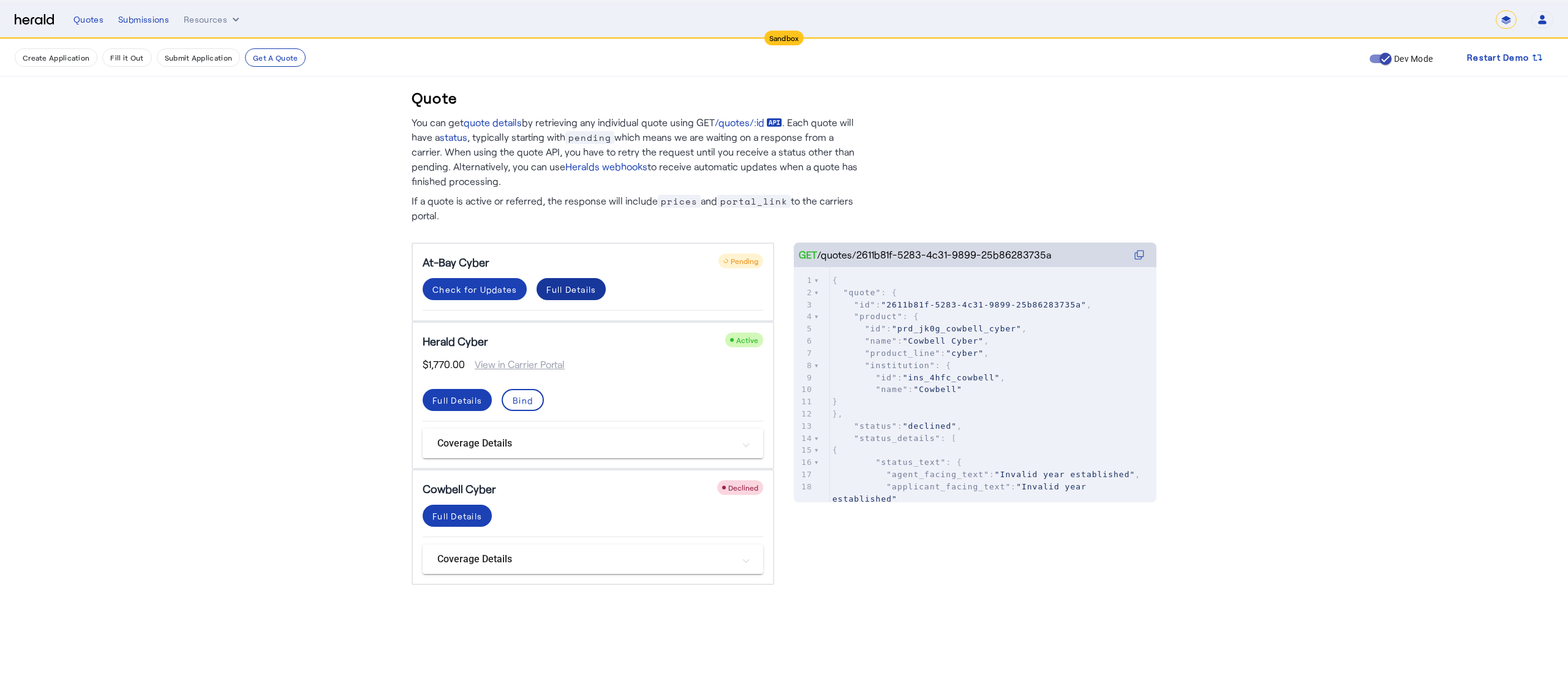
click at [570, 293] on div "Full Details" at bounding box center [571, 289] width 49 height 13
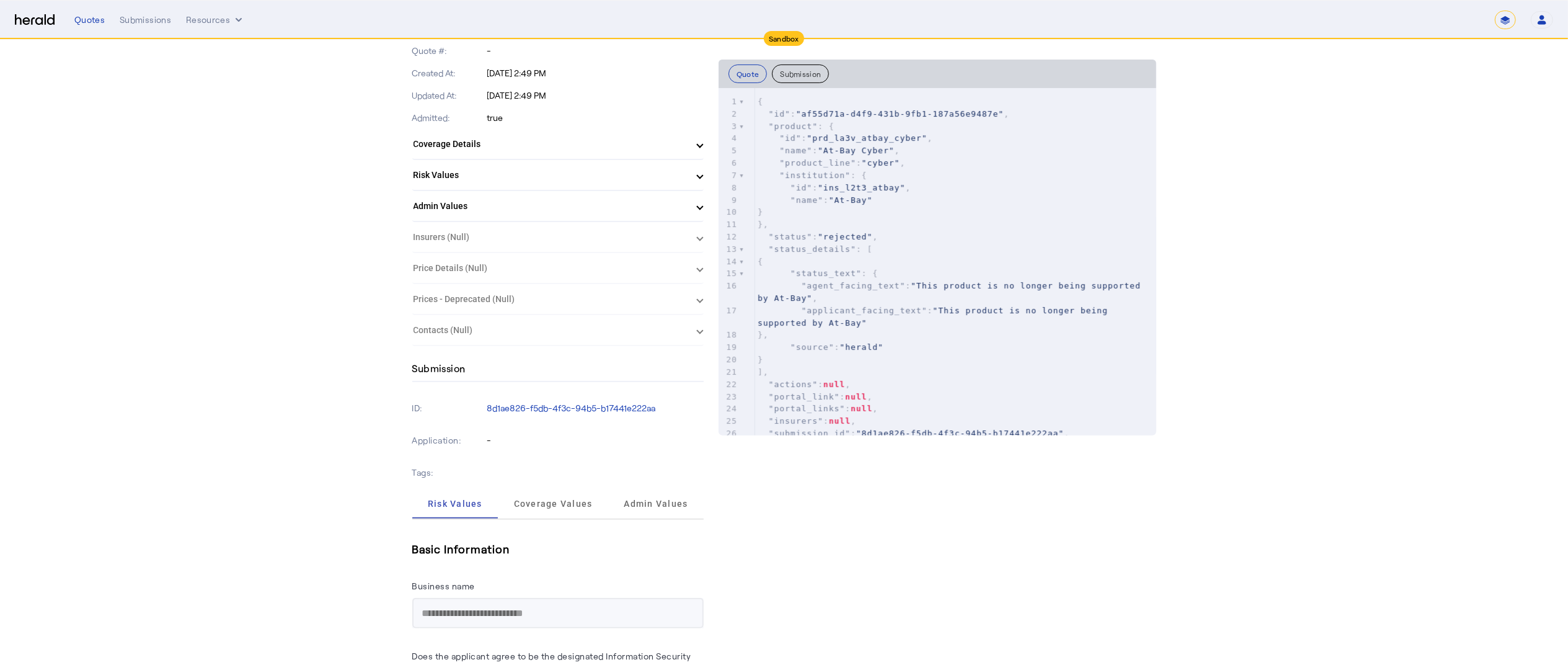
scroll to position [87, 0]
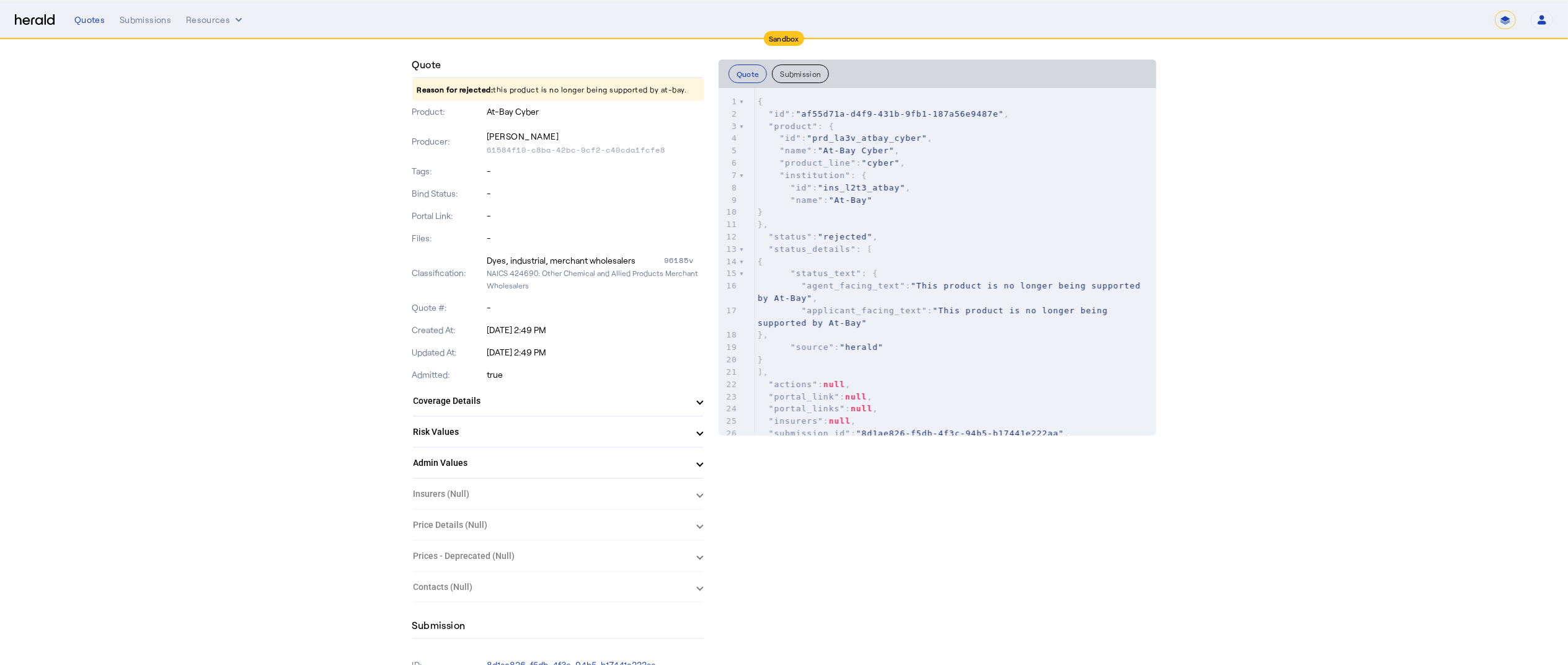
click at [525, 397] on mat-panel-title "Coverage Details" at bounding box center [551, 401] width 274 height 13
click at [687, 401] on mat-panel-title "Coverage Details" at bounding box center [551, 406] width 274 height 13
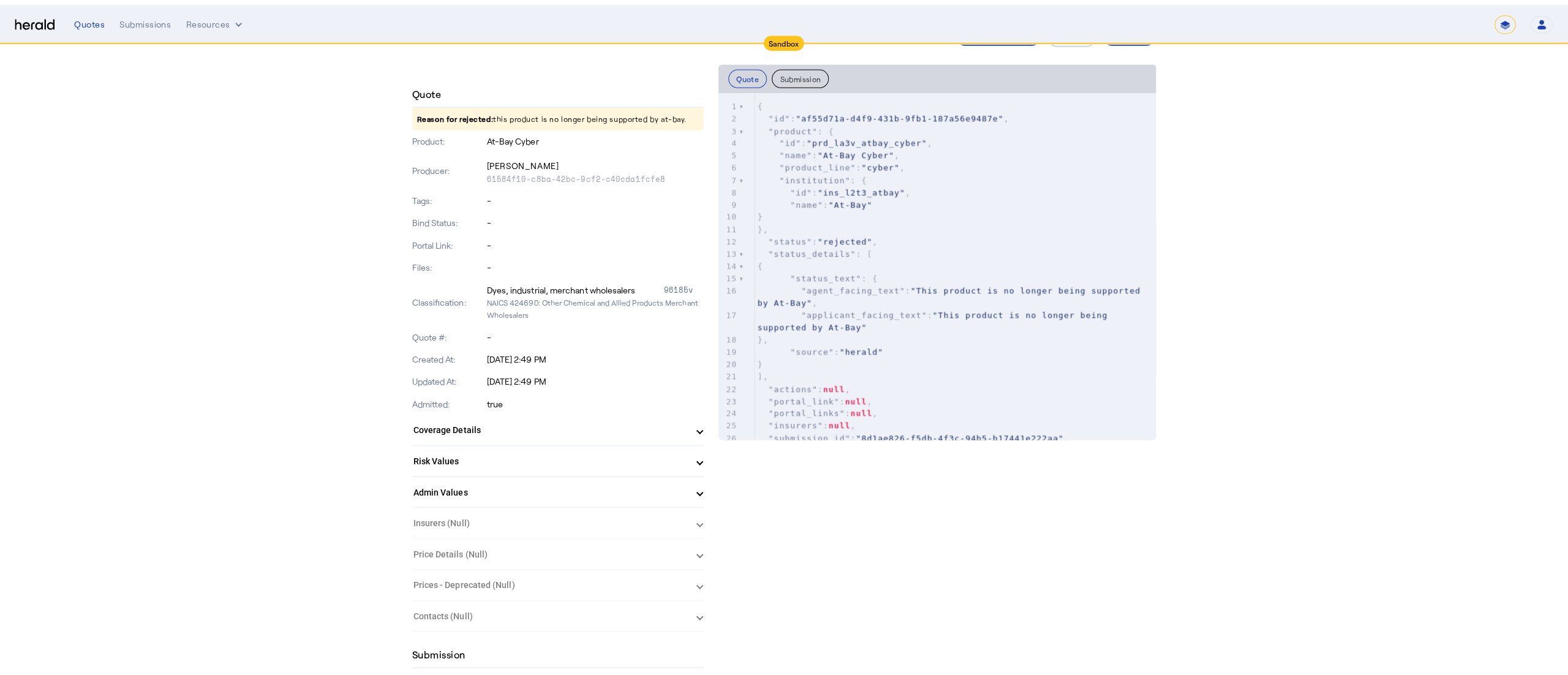
scroll to position [0, 0]
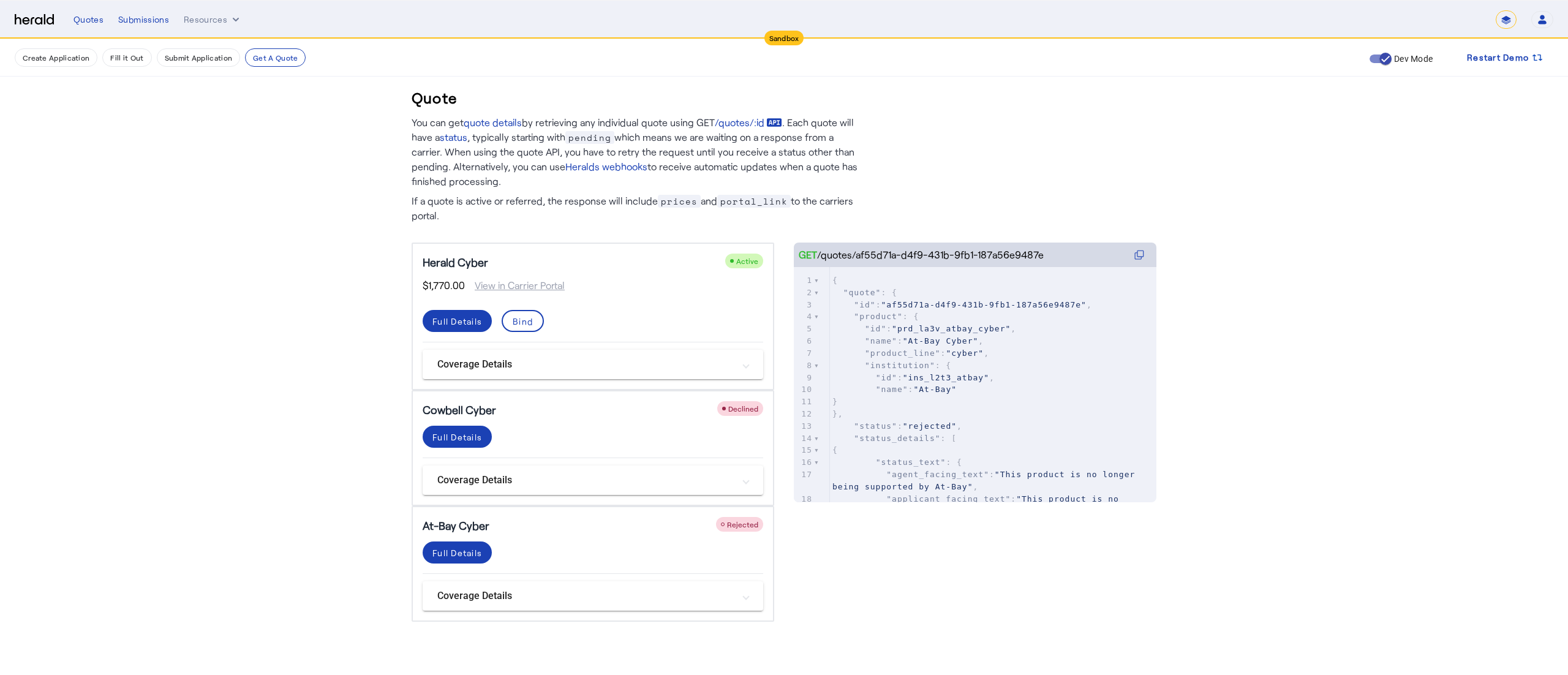
click at [449, 285] on span "$1,770.00" at bounding box center [444, 285] width 42 height 15
click at [47, 59] on button "Create Application" at bounding box center [56, 58] width 83 height 19
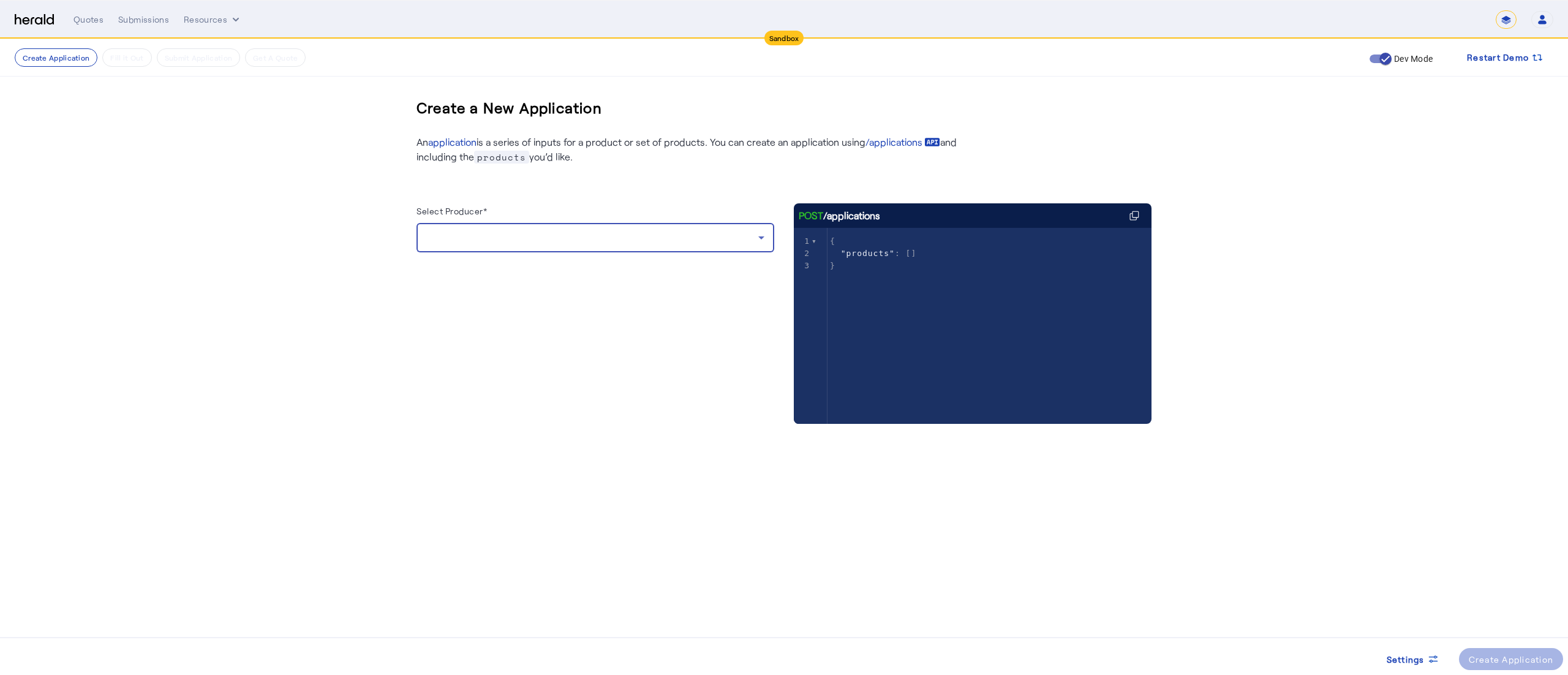
click at [516, 237] on div at bounding box center [592, 237] width 332 height 15
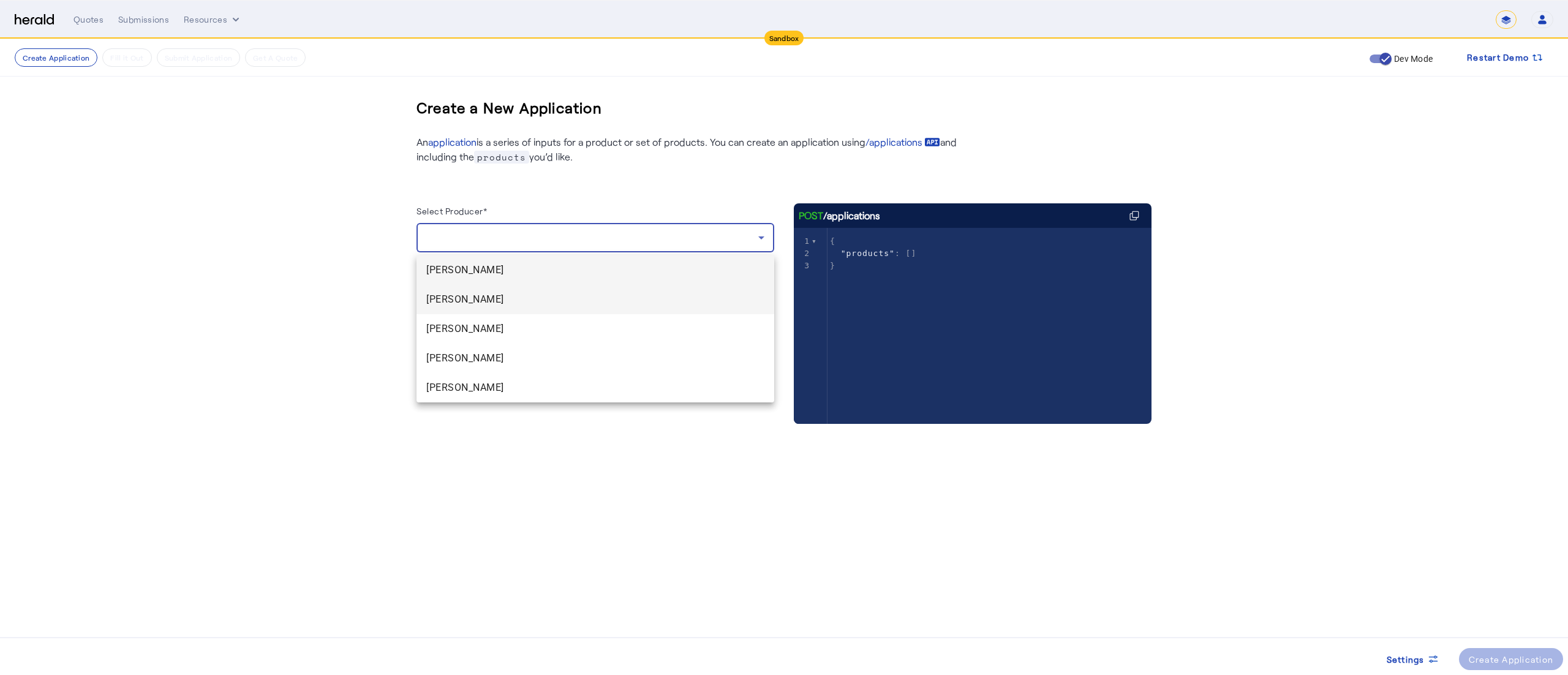
click at [466, 296] on span "[PERSON_NAME]" at bounding box center [595, 299] width 338 height 15
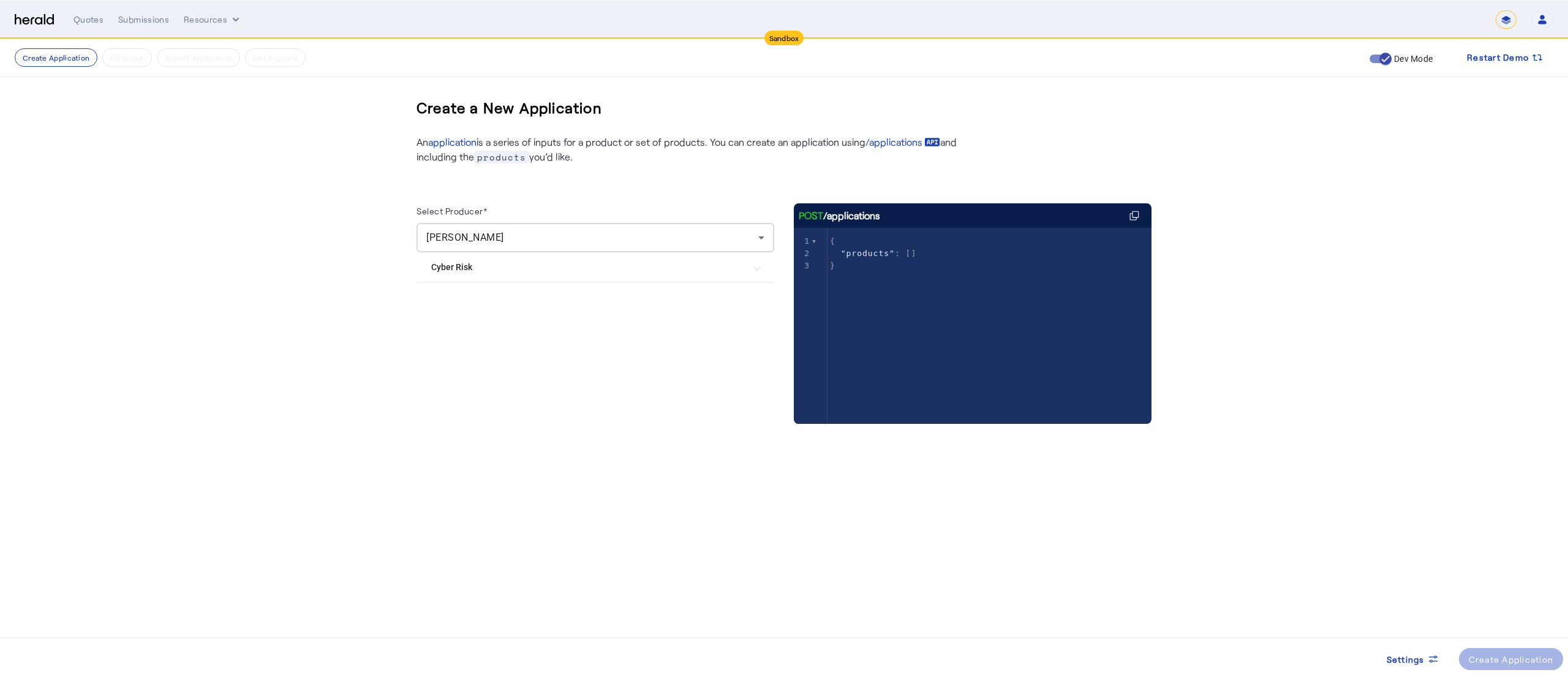
click at [461, 266] on Risk "Cyber Risk" at bounding box center [588, 267] width 313 height 13
click at [1496, 654] on div "Create Application" at bounding box center [1511, 659] width 85 height 13
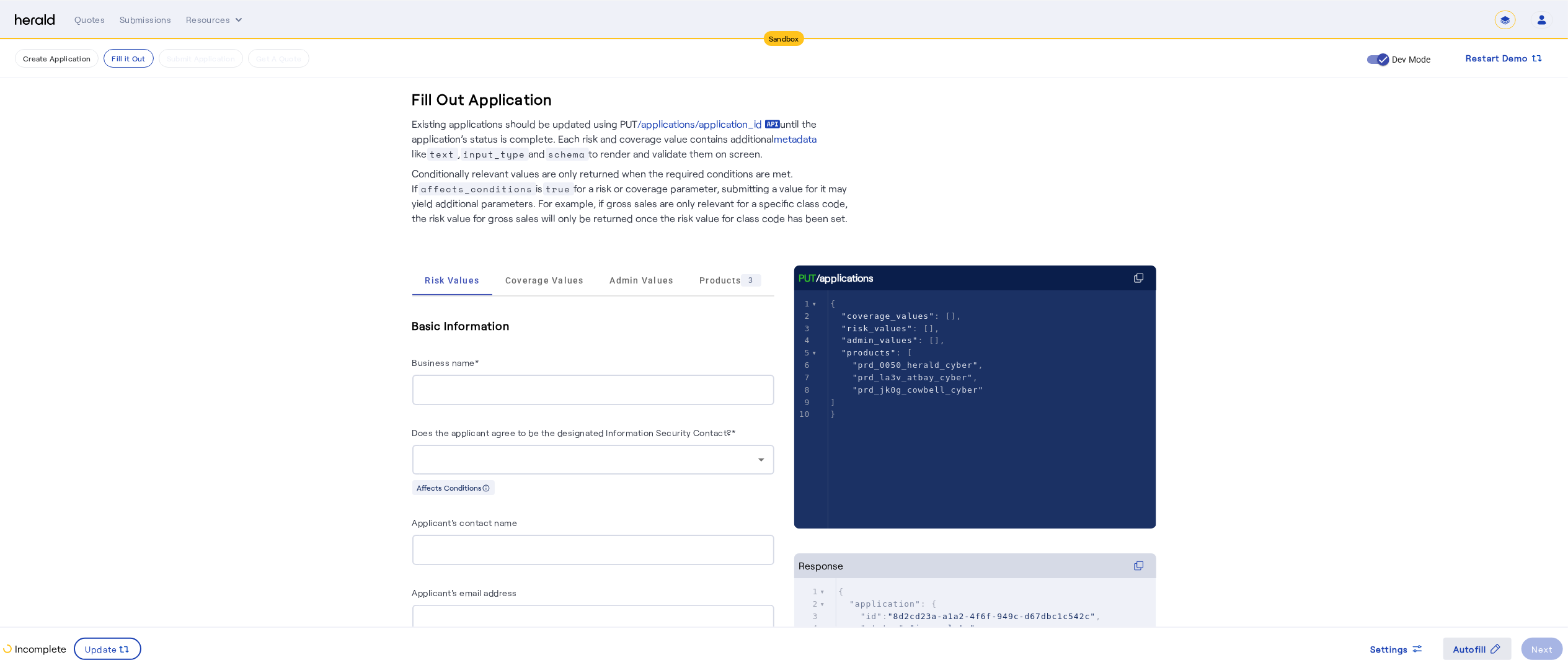
click at [1494, 654] on icon at bounding box center [1495, 648] width 12 height 12
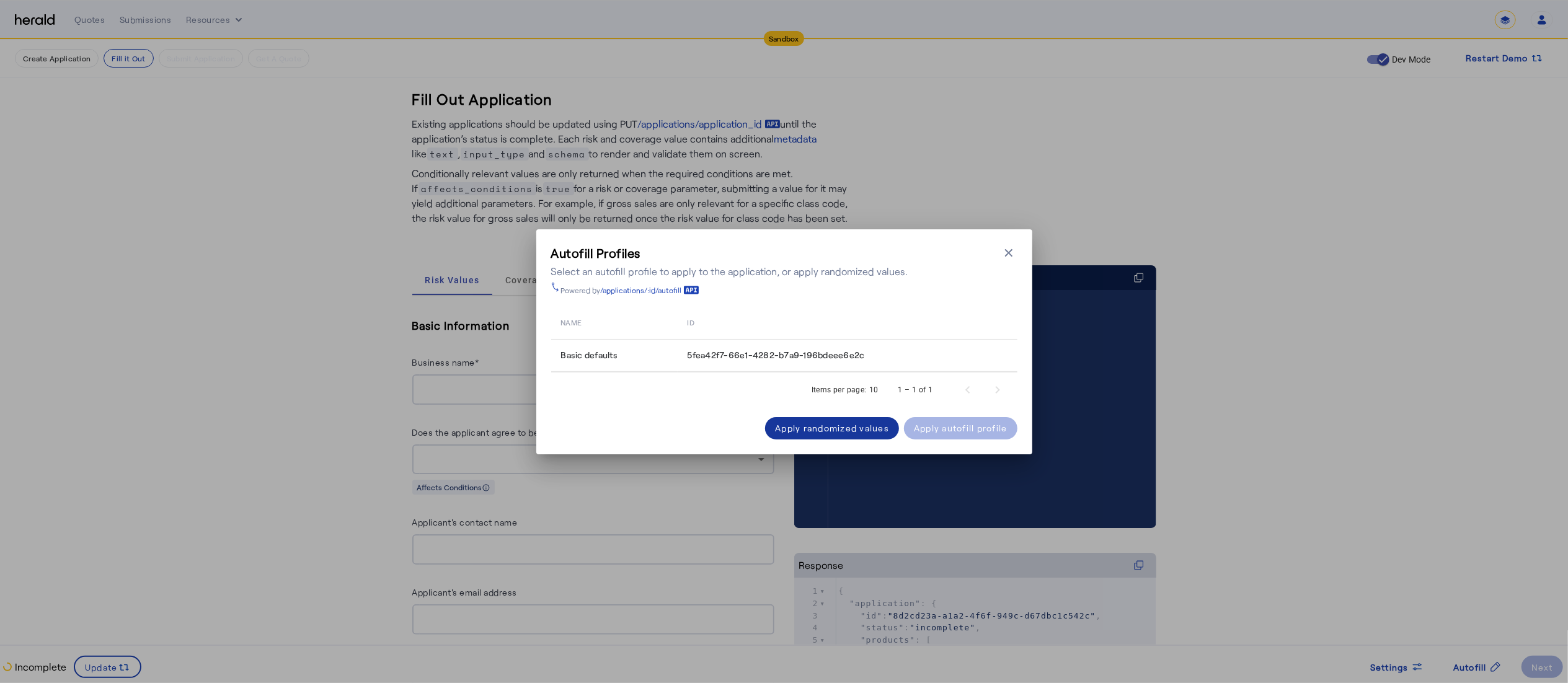
click at [837, 424] on div "Apply randomized values" at bounding box center [832, 428] width 114 height 13
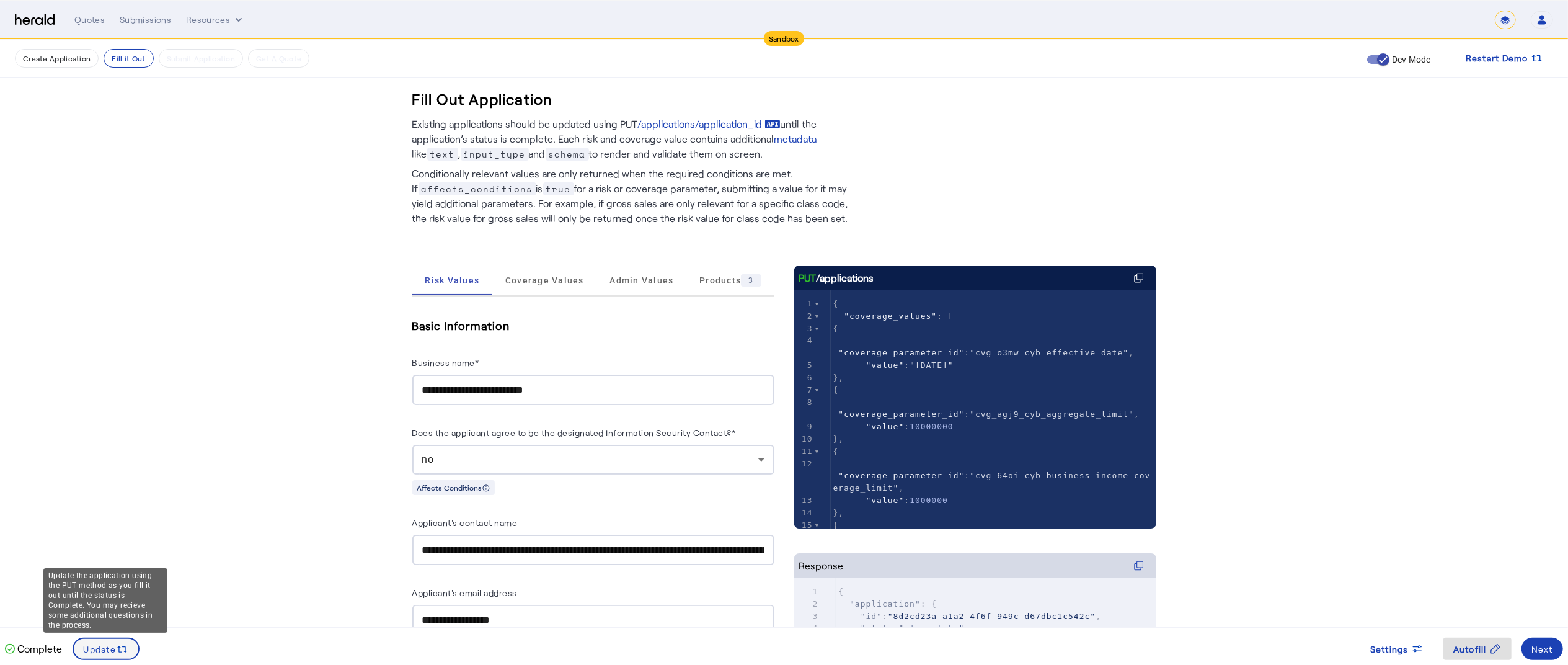
click at [102, 649] on span "Update" at bounding box center [100, 649] width 33 height 13
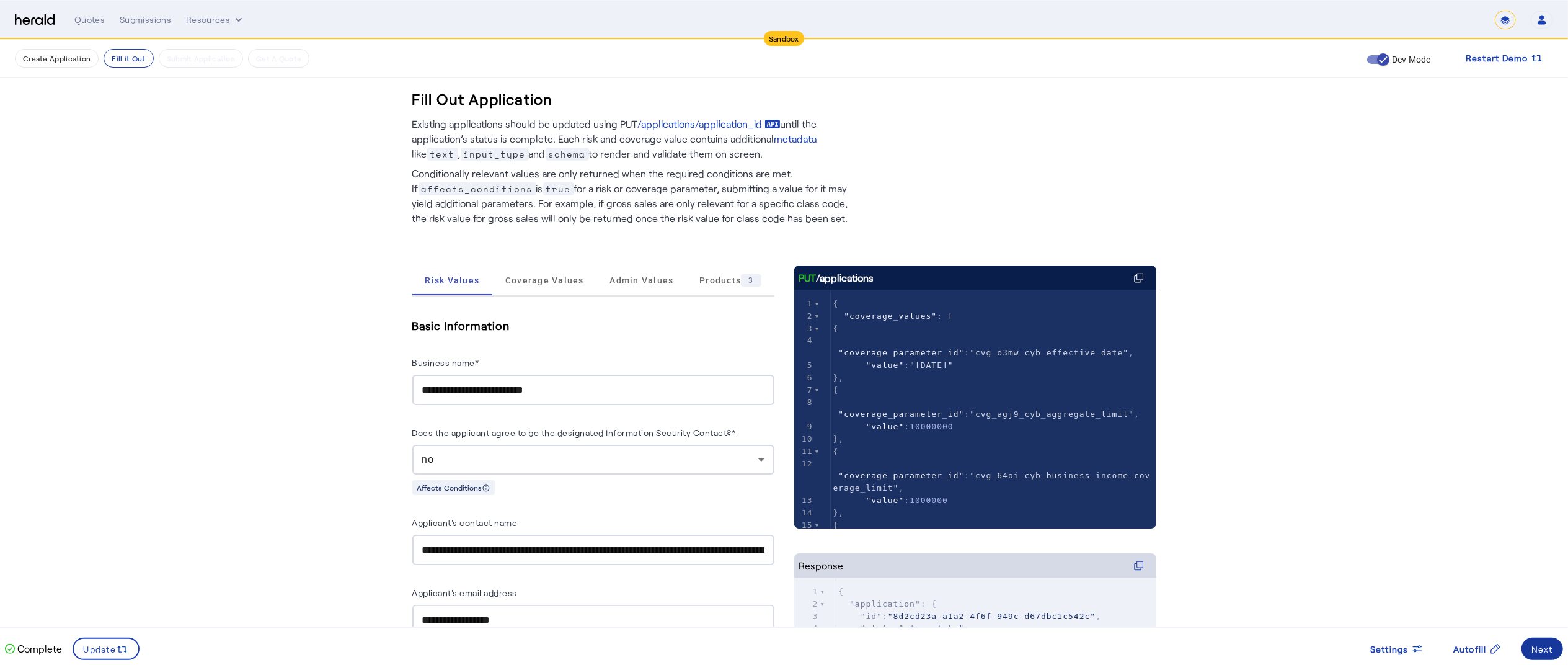
click at [1536, 644] on div "Next" at bounding box center [1541, 649] width 21 height 13
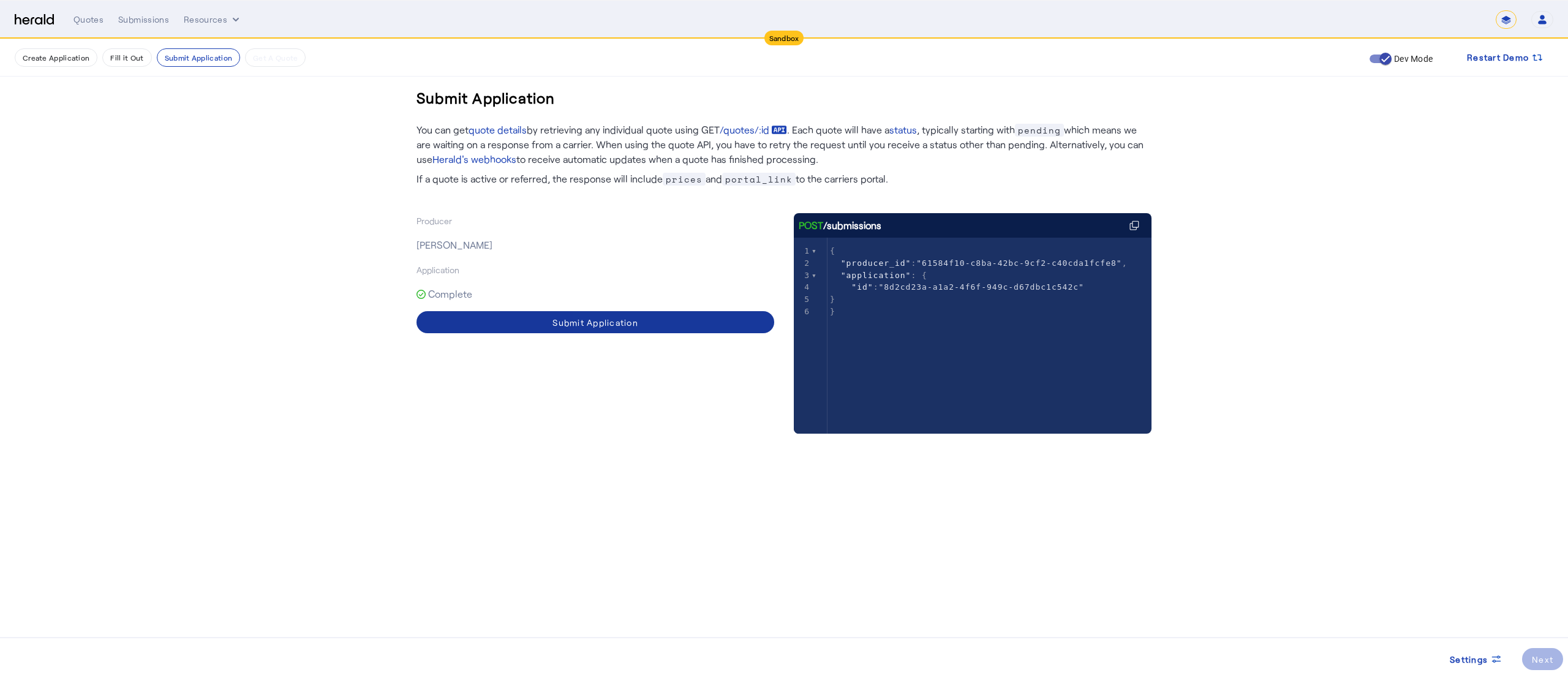
click at [706, 323] on span at bounding box center [595, 322] width 358 height 29
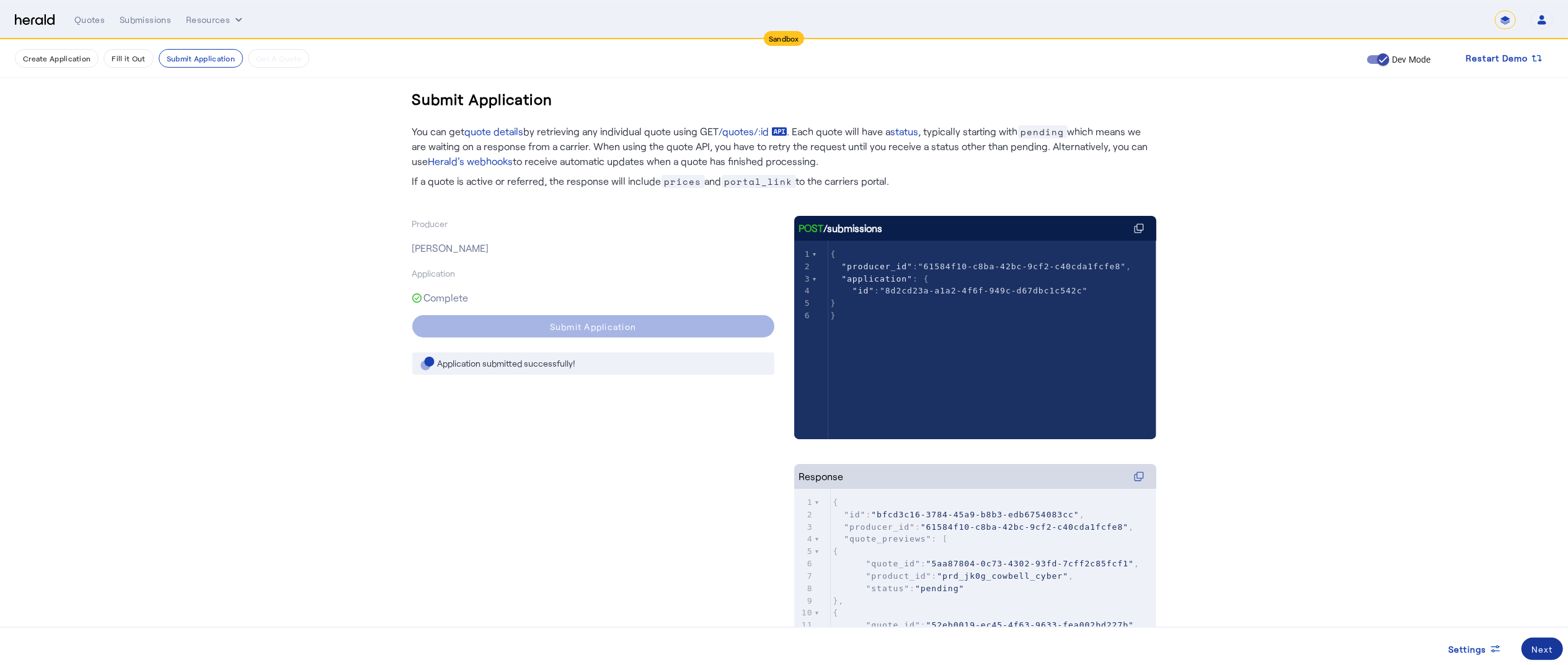
click at [1552, 650] on div "Next" at bounding box center [1541, 649] width 21 height 13
